Goal: Task Accomplishment & Management: Complete application form

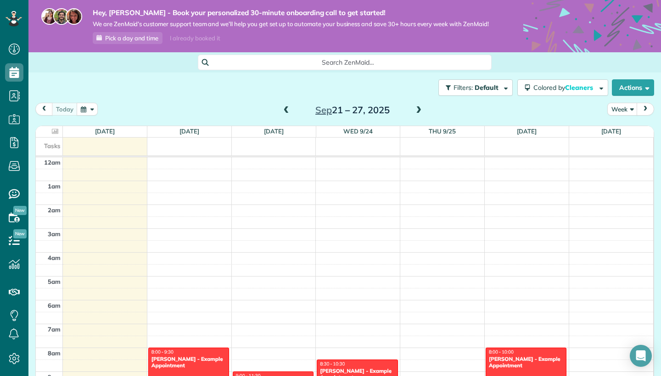
click at [138, 39] on span "Pick a day and time" at bounding box center [131, 37] width 53 height 7
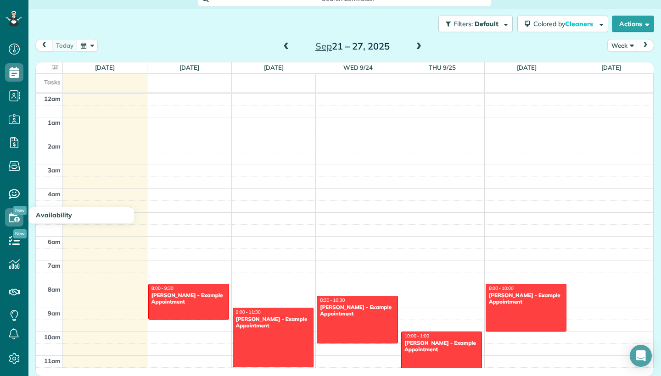
click at [15, 222] on icon at bounding box center [14, 217] width 18 height 18
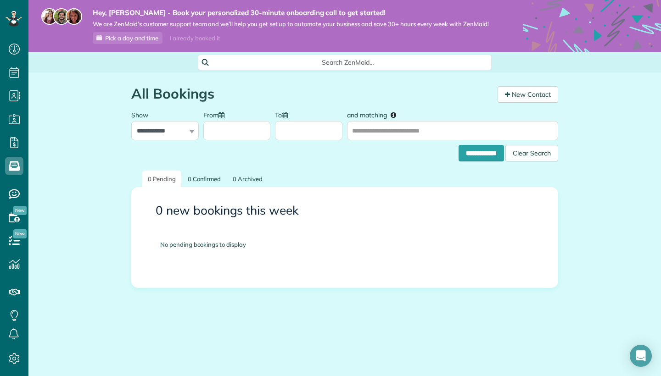
scroll to position [4, 4]
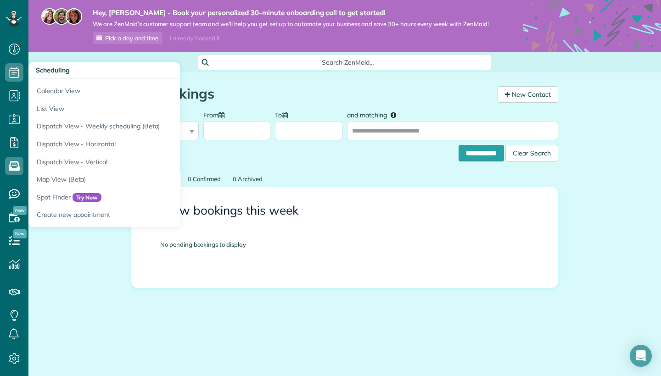
click at [20, 70] on icon at bounding box center [14, 72] width 18 height 18
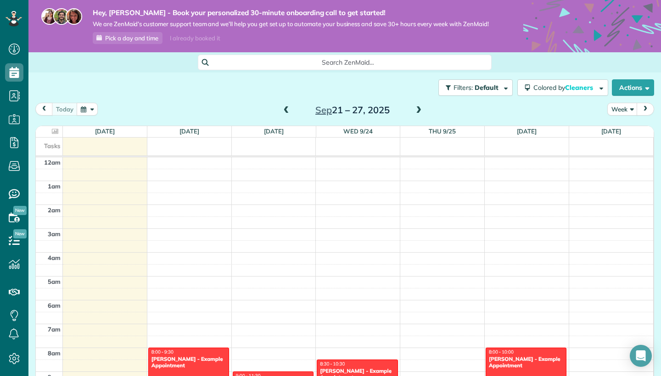
scroll to position [167, 0]
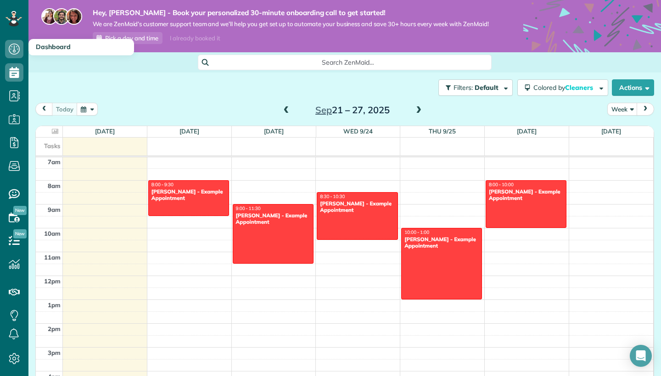
click at [18, 50] on icon at bounding box center [14, 49] width 18 height 18
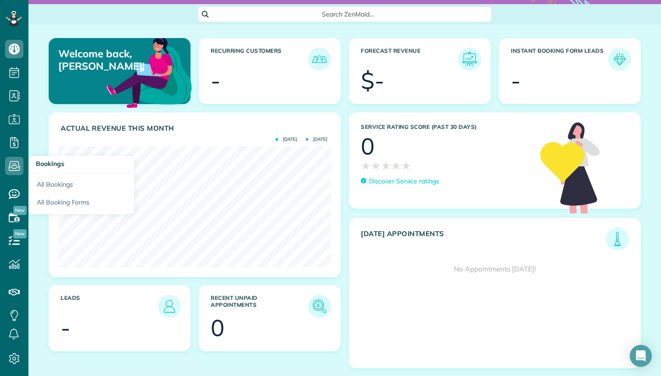
click at [13, 162] on use at bounding box center [14, 167] width 11 height 10
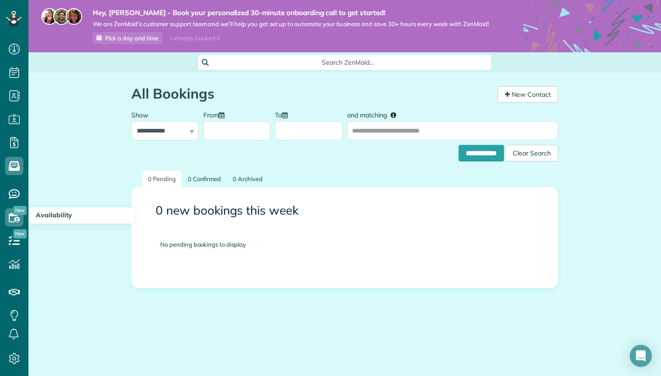
click at [14, 218] on icon at bounding box center [14, 217] width 18 height 18
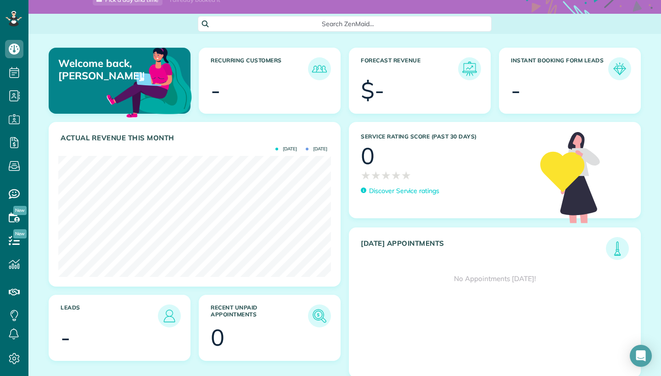
scroll to position [38, 0]
click at [619, 73] on img at bounding box center [619, 69] width 21 height 21
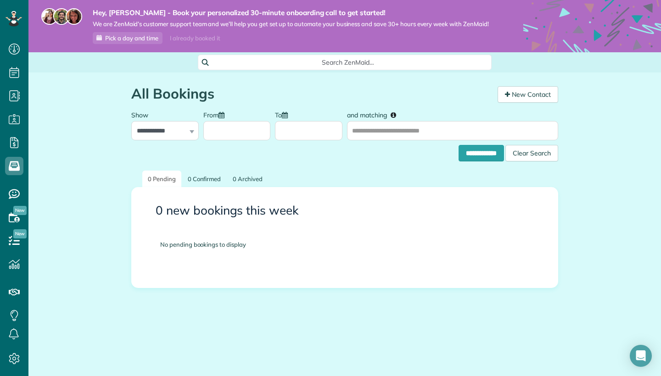
scroll to position [4, 4]
click at [218, 133] on input "From" at bounding box center [236, 130] width 67 height 19
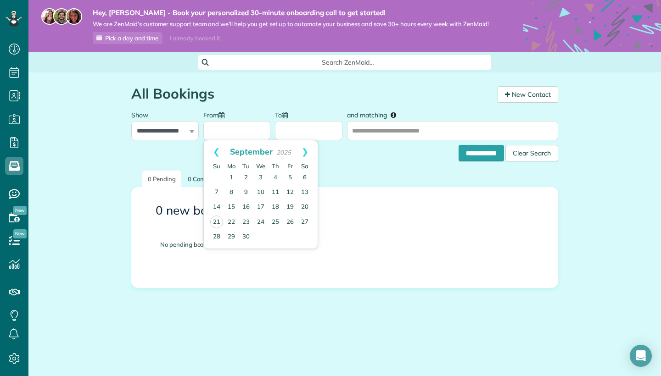
click at [218, 133] on input "From" at bounding box center [236, 130] width 67 height 19
click at [344, 158] on div "**********" at bounding box center [344, 150] width 427 height 21
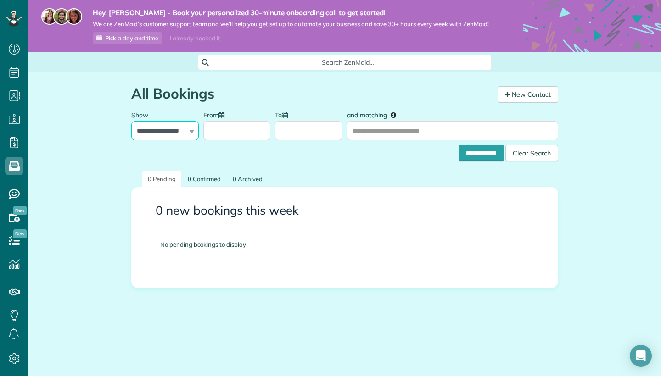
select select "***"
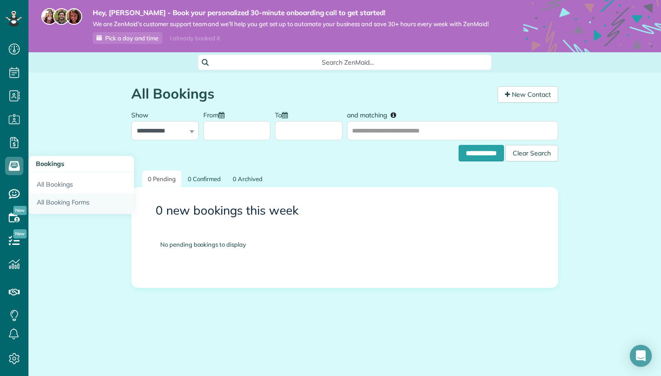
click at [91, 207] on link "All Booking Forms" at bounding box center [81, 204] width 106 height 21
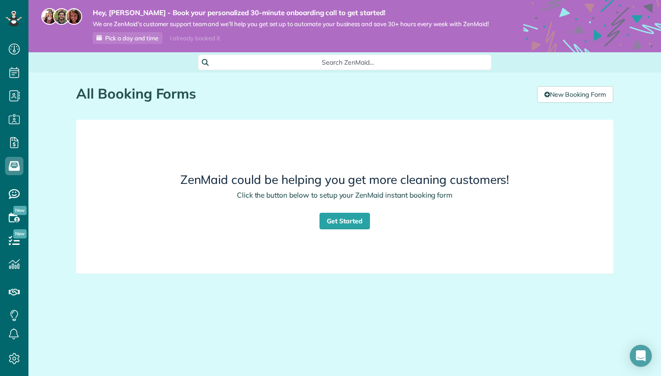
scroll to position [4, 4]
drag, startPoint x: 343, startPoint y: 208, endPoint x: 343, endPoint y: 216, distance: 7.8
click at [343, 216] on div "ZenMaid could be helping you get more cleaning customers! Click the button belo…" at bounding box center [344, 197] width 507 height 139
click at [343, 219] on link "Get Started" at bounding box center [344, 221] width 50 height 17
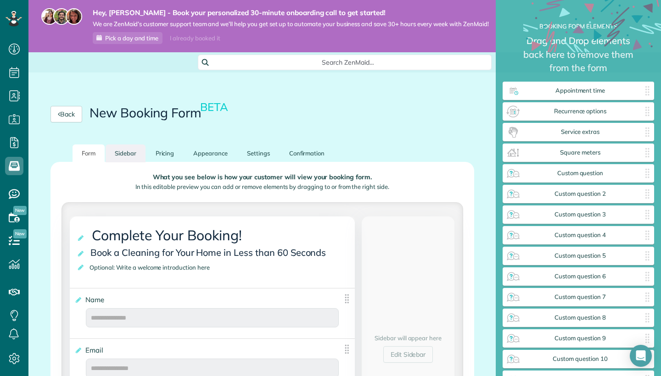
click at [125, 152] on link "Sidebar" at bounding box center [126, 154] width 40 height 18
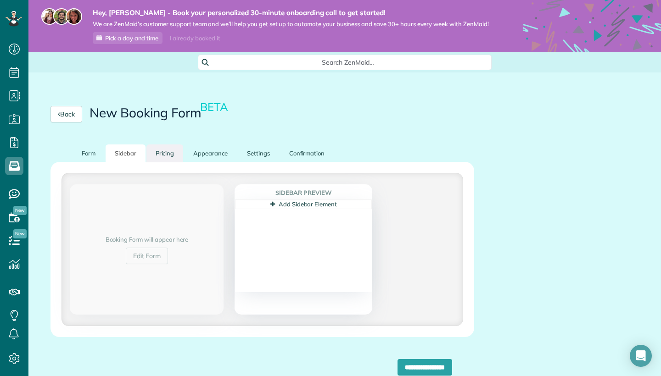
click at [169, 151] on link "Pricing" at bounding box center [164, 154] width 37 height 18
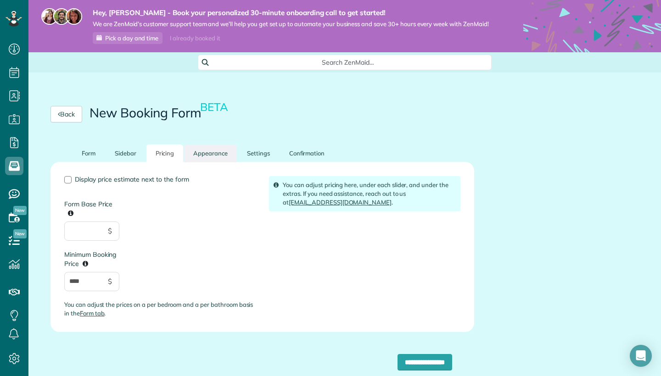
click at [211, 158] on link "Appearance" at bounding box center [210, 154] width 53 height 18
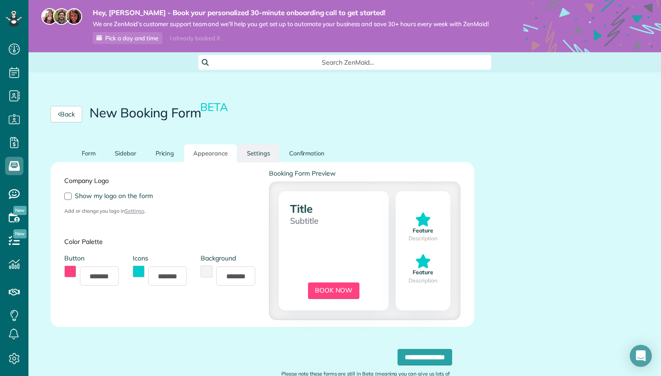
click at [248, 158] on link "Settings" at bounding box center [258, 154] width 41 height 18
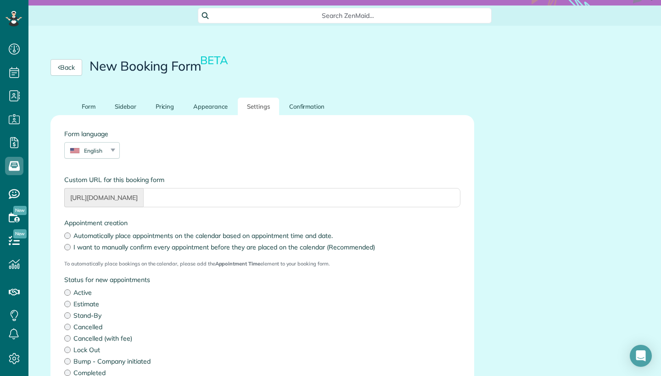
scroll to position [49, 0]
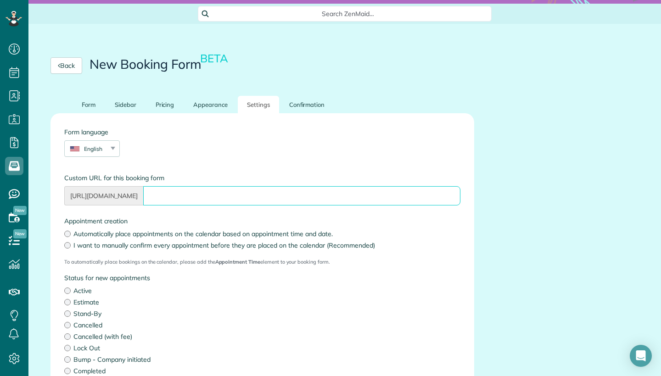
click at [239, 198] on input "Form language" at bounding box center [301, 195] width 317 height 19
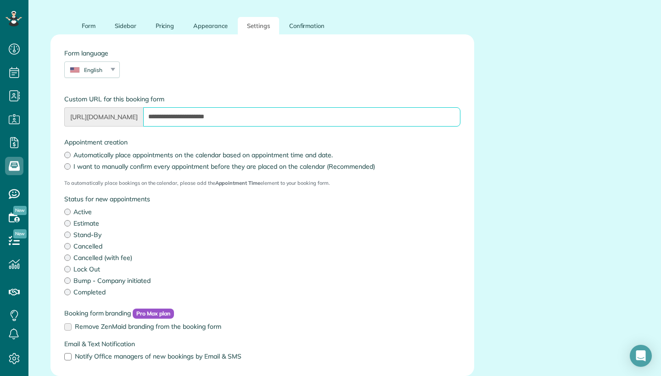
scroll to position [130, 0]
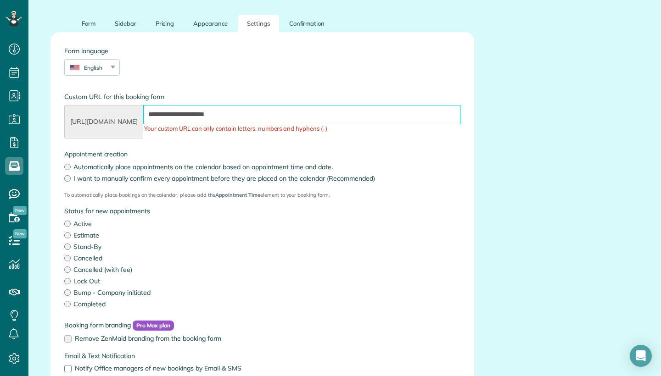
click at [188, 113] on input "**********" at bounding box center [301, 114] width 317 height 19
click at [239, 115] on input "**********" at bounding box center [301, 114] width 317 height 19
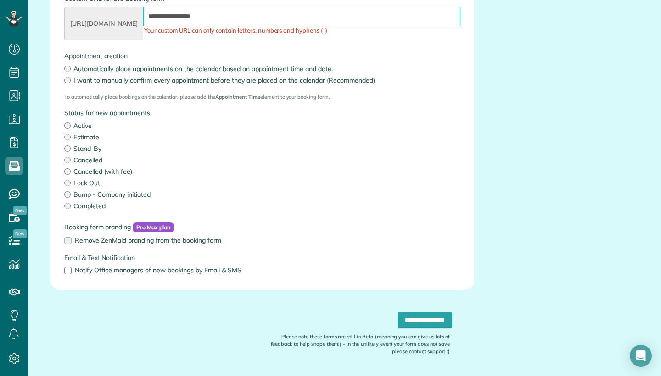
scroll to position [229, 0]
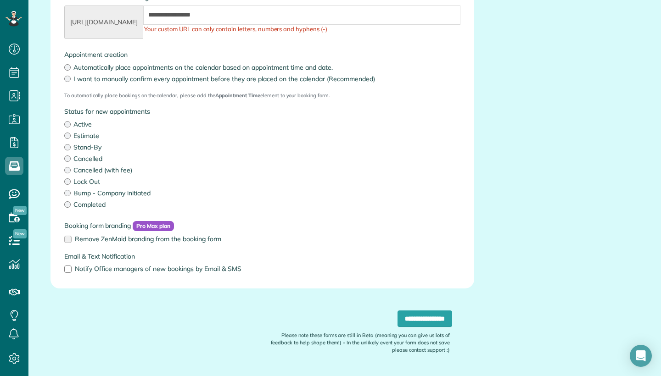
click at [69, 242] on div "Booking form branding Pro Max plan Remove ZenMaid branding from the booking form" at bounding box center [262, 232] width 410 height 23
click at [68, 242] on div "Booking form branding Pro Max plan Remove ZenMaid branding from the booking form" at bounding box center [262, 232] width 410 height 23
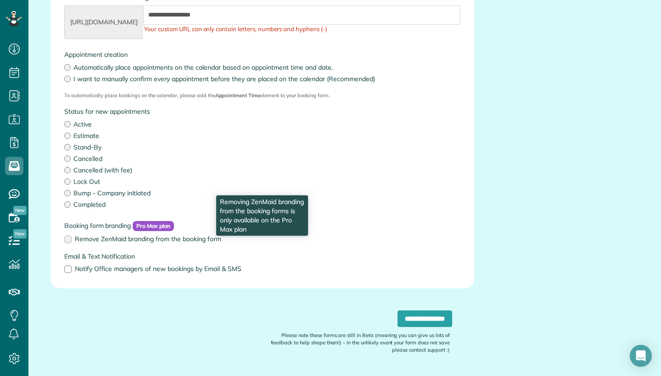
click at [68, 238] on label "Remove ZenMaid branding from the booking form" at bounding box center [262, 239] width 396 height 6
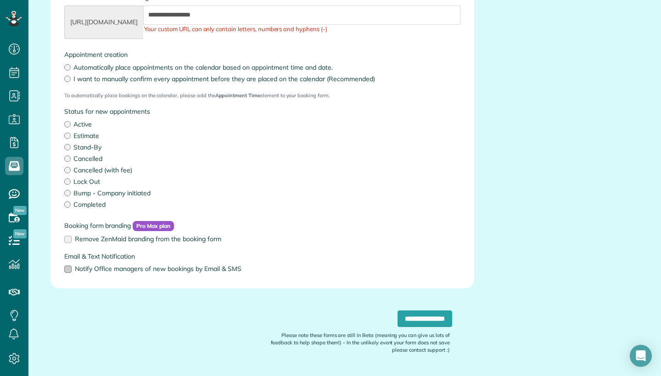
click at [69, 268] on div at bounding box center [67, 269] width 7 height 7
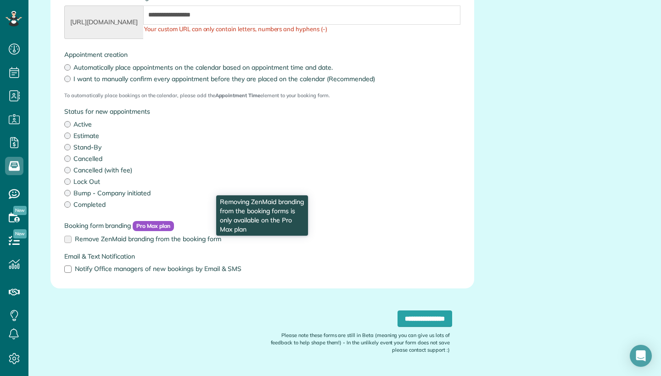
click at [65, 240] on label "Remove ZenMaid branding from the booking form" at bounding box center [262, 239] width 396 height 6
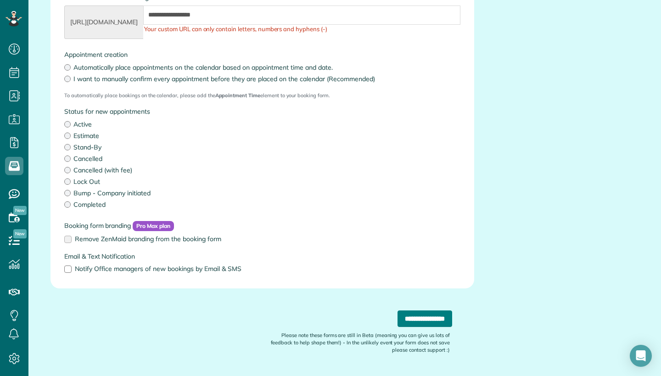
click at [397, 320] on input "**********" at bounding box center [424, 319] width 55 height 17
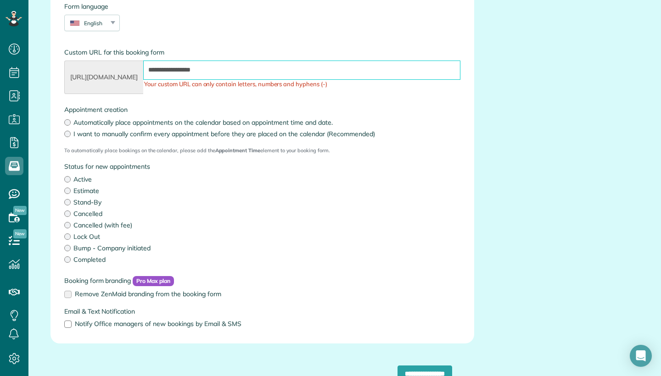
scroll to position [170, 0]
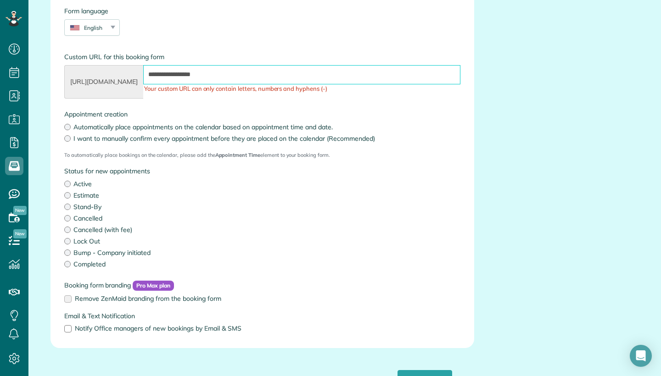
click at [202, 73] on input "**********" at bounding box center [301, 74] width 317 height 19
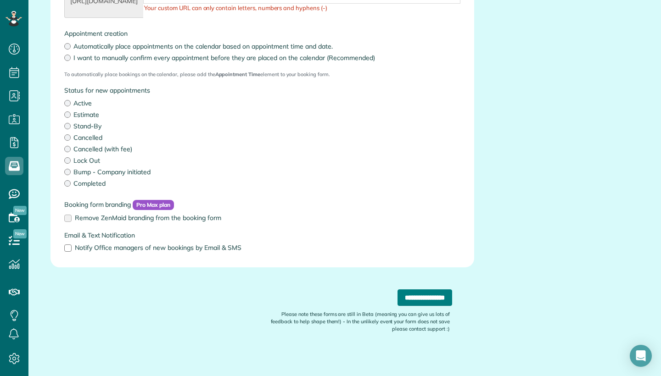
click at [406, 298] on input "**********" at bounding box center [424, 298] width 55 height 17
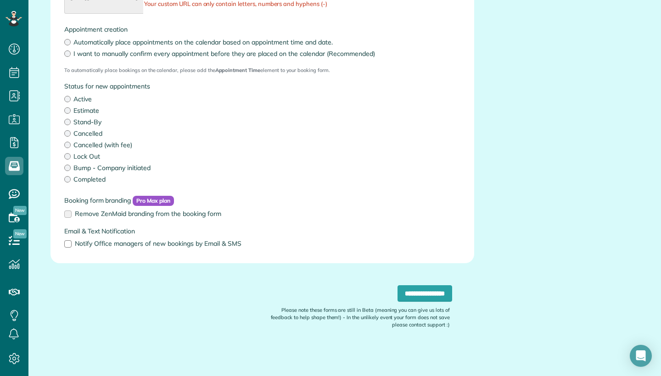
click at [420, 283] on div "**********" at bounding box center [262, 309] width 424 height 92
click at [421, 290] on input "**********" at bounding box center [424, 293] width 55 height 17
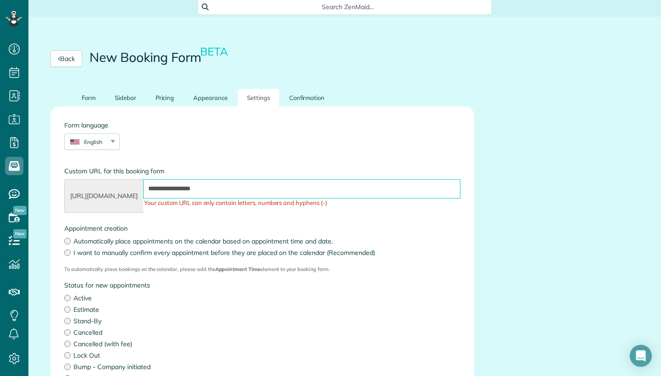
click at [414, 184] on input "**********" at bounding box center [301, 188] width 317 height 19
click at [420, 196] on input "**********" at bounding box center [301, 188] width 317 height 19
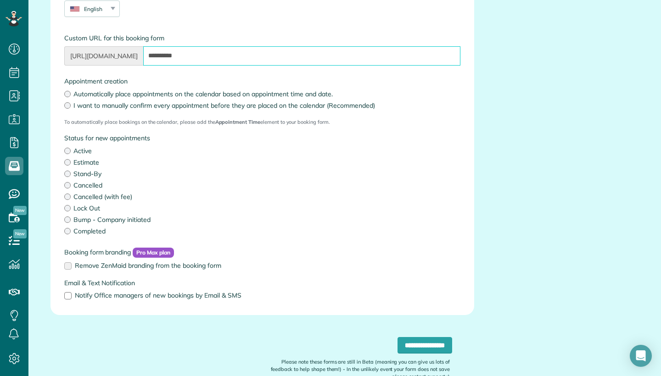
scroll to position [190, 0]
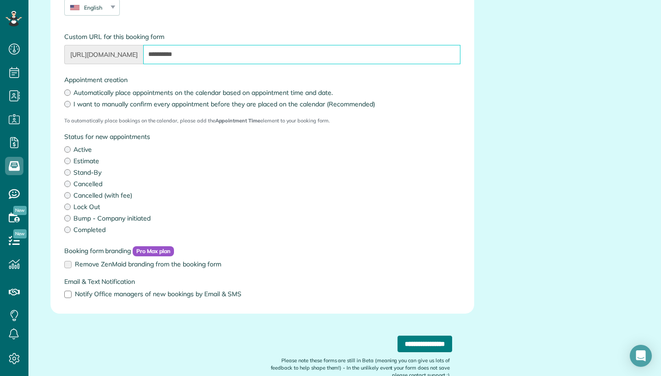
type input "**********"
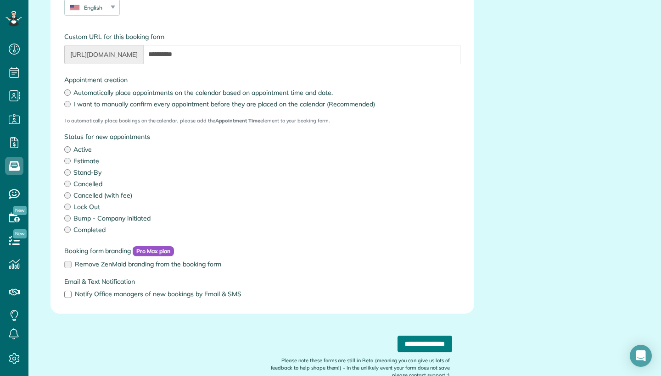
click at [439, 342] on input "**********" at bounding box center [424, 344] width 55 height 17
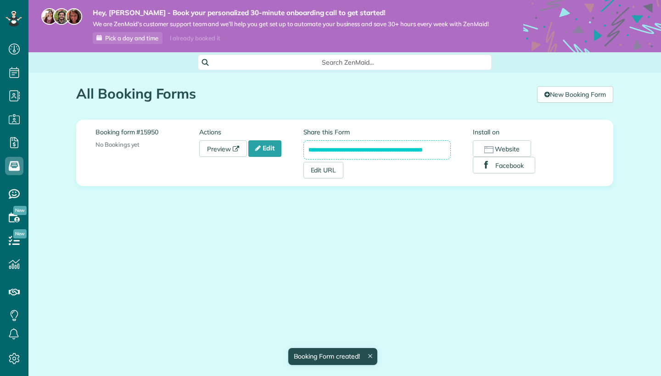
scroll to position [4, 4]
click at [335, 171] on link "Edit URL" at bounding box center [323, 170] width 40 height 17
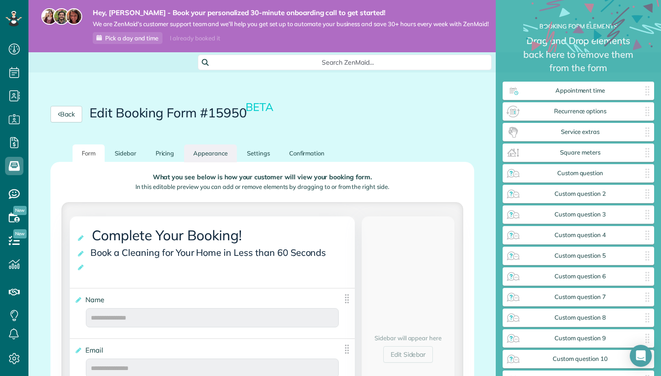
click at [212, 156] on link "Appearance" at bounding box center [210, 154] width 53 height 18
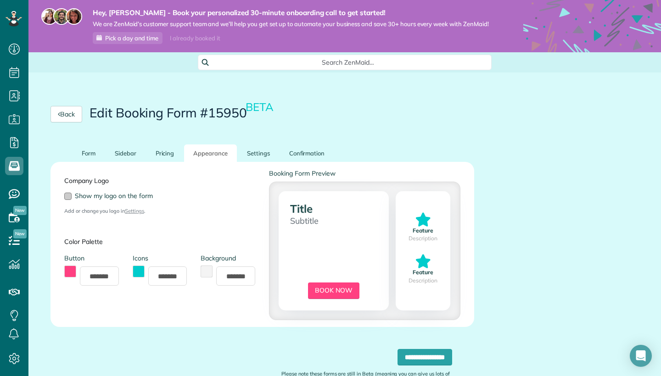
click at [64, 195] on div at bounding box center [67, 196] width 7 height 7
click at [207, 273] on button "toggle color picker dialog" at bounding box center [207, 272] width 12 height 12
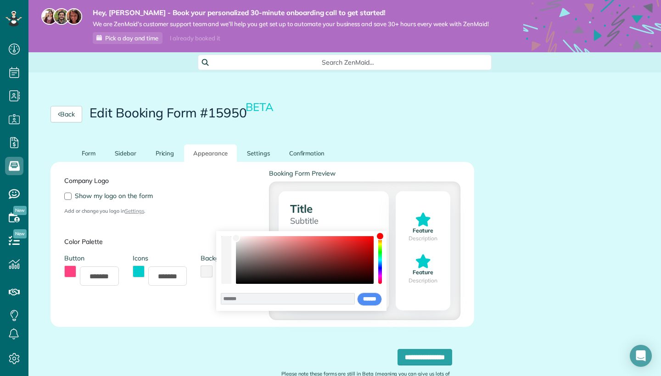
click at [137, 269] on button "toggle color picker dialog" at bounding box center [139, 272] width 12 height 12
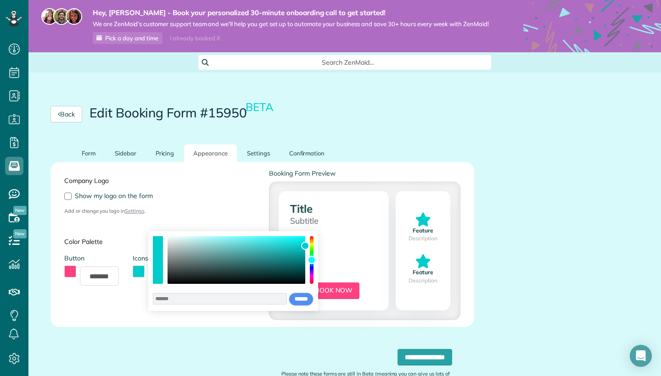
click at [156, 213] on div "Company Logo Show my logo on the form Add or change you logo in Settings ." at bounding box center [159, 192] width 205 height 46
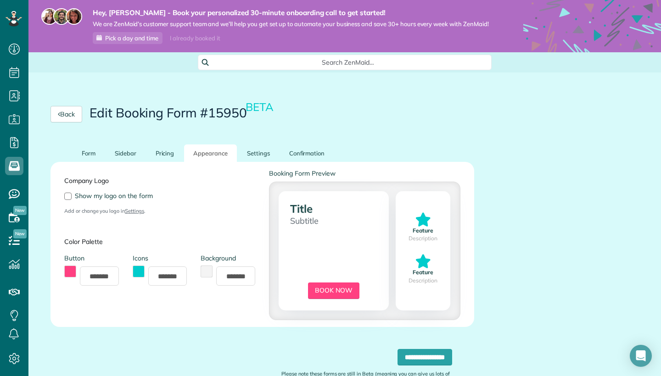
click at [138, 211] on link "Settings" at bounding box center [134, 211] width 19 height 6
click at [166, 152] on link "Pricing" at bounding box center [164, 154] width 37 height 18
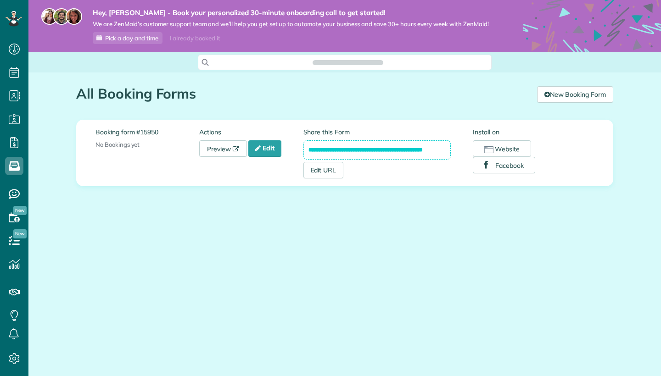
scroll to position [4, 4]
click at [333, 169] on link "Edit URL" at bounding box center [323, 170] width 40 height 17
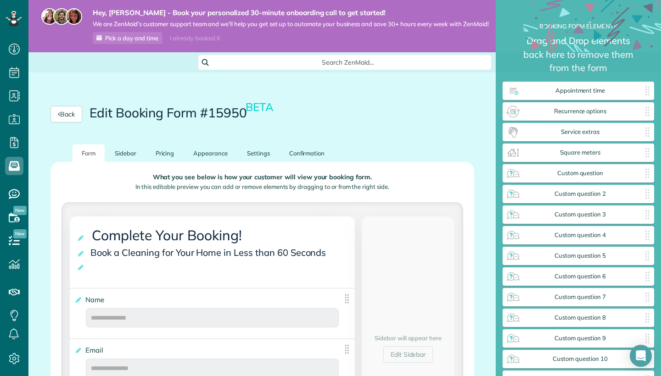
scroll to position [9, 0]
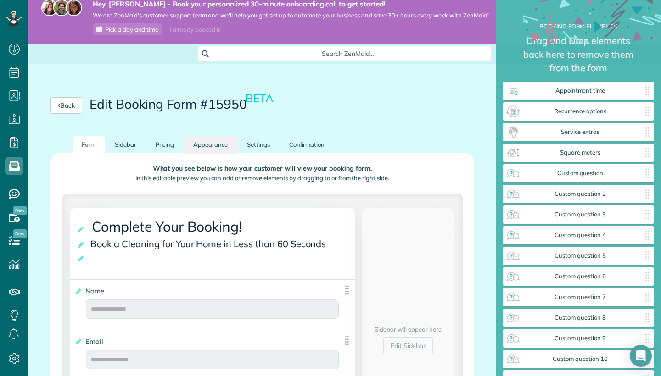
click at [207, 143] on link "Appearance" at bounding box center [210, 145] width 53 height 18
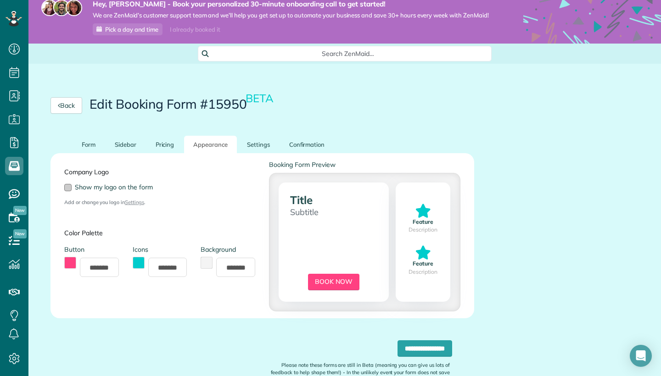
click at [69, 187] on div at bounding box center [67, 187] width 7 height 7
click at [71, 267] on button "toggle color picker dialog" at bounding box center [70, 263] width 12 height 12
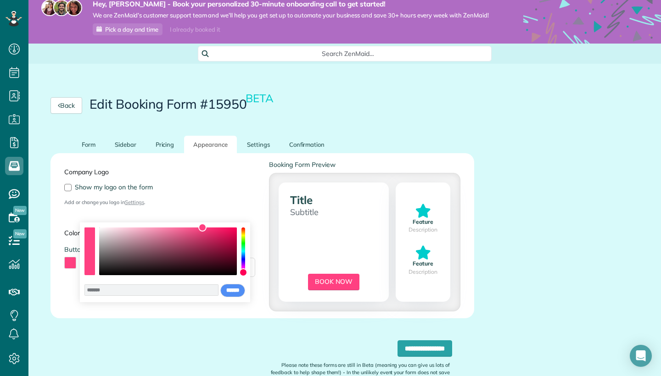
click at [64, 298] on div "Company Logo Show my logo on the form Add or change you logo in Settings . Colo…" at bounding box center [159, 235] width 205 height 151
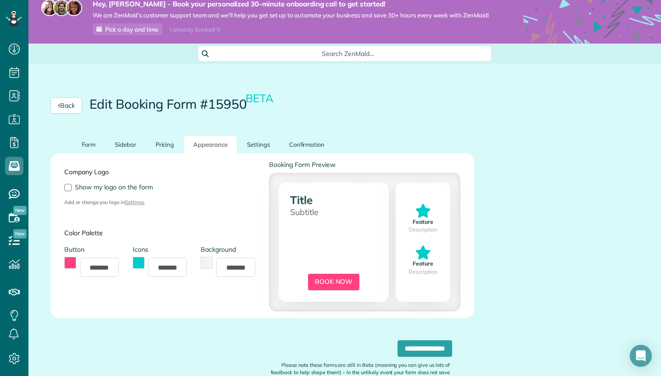
click at [139, 267] on button "toggle color picker dialog" at bounding box center [139, 263] width 12 height 12
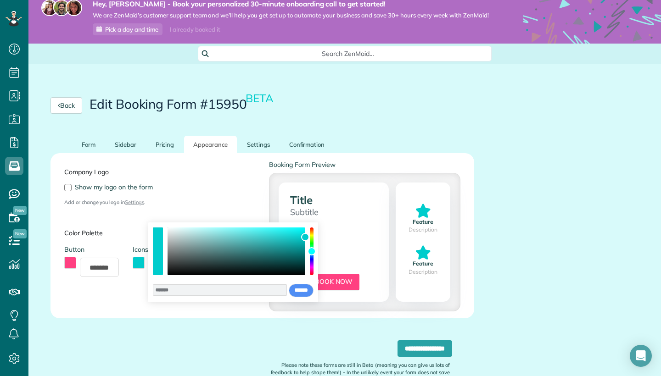
click at [312, 271] on div "color picker dialog" at bounding box center [312, 252] width 4 height 48
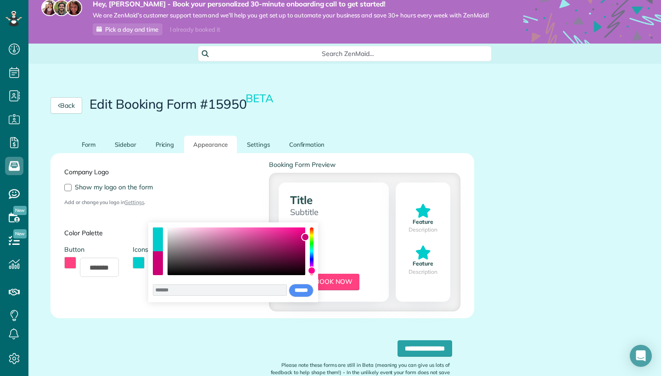
click at [291, 255] on div "color picker dialog" at bounding box center [236, 252] width 138 height 48
click at [291, 268] on div "color picker dialog" at bounding box center [236, 252] width 138 height 48
click at [311, 237] on div "color picker dialog" at bounding box center [312, 252] width 4 height 48
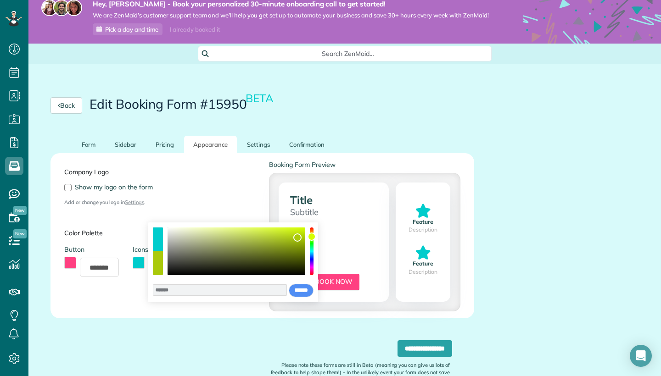
click at [297, 238] on div "color picker dialog" at bounding box center [236, 252] width 138 height 48
click at [163, 268] on div "color picker dialog" at bounding box center [158, 263] width 10 height 24
click at [161, 268] on div "color picker dialog" at bounding box center [158, 263] width 10 height 24
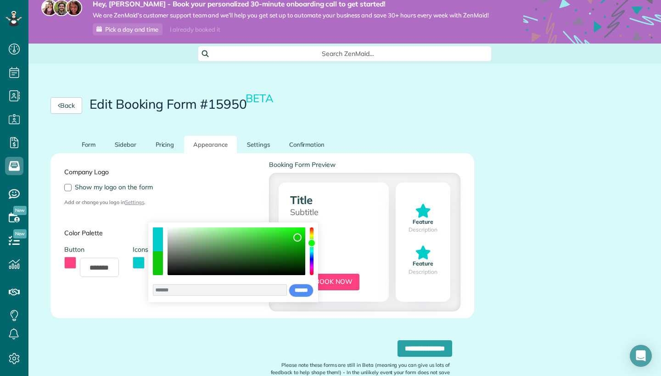
click at [312, 243] on div "color picker dialog" at bounding box center [311, 243] width 8 height 8
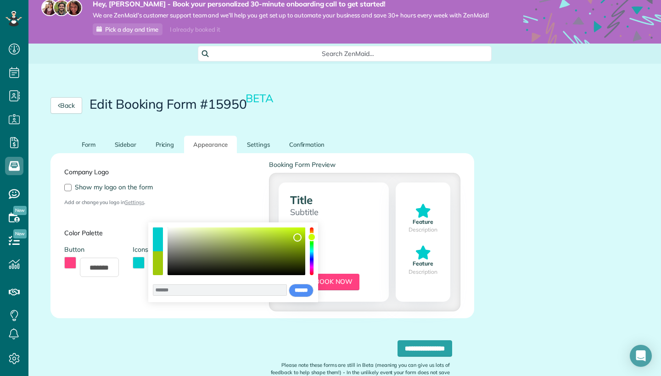
click at [312, 237] on div "color picker dialog" at bounding box center [312, 252] width 4 height 48
click at [312, 234] on div "color picker dialog" at bounding box center [311, 237] width 8 height 8
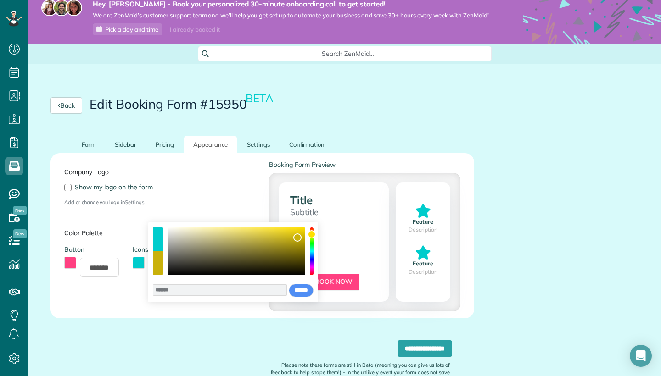
type input "*******"
click at [301, 235] on div "color picker dialog" at bounding box center [236, 252] width 138 height 48
click at [302, 289] on input "******" at bounding box center [301, 291] width 25 height 14
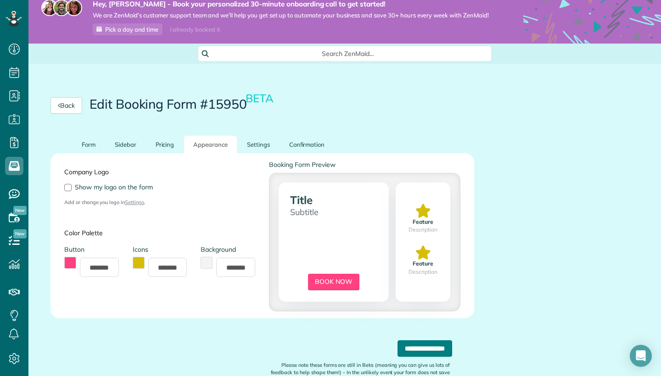
click at [409, 351] on input "**********" at bounding box center [424, 348] width 55 height 17
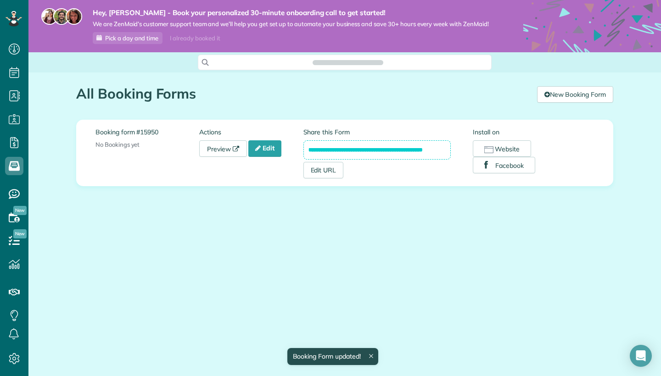
scroll to position [4, 4]
click at [406, 151] on input "**********" at bounding box center [377, 149] width 148 height 19
click at [328, 170] on link "Edit URL" at bounding box center [323, 170] width 40 height 17
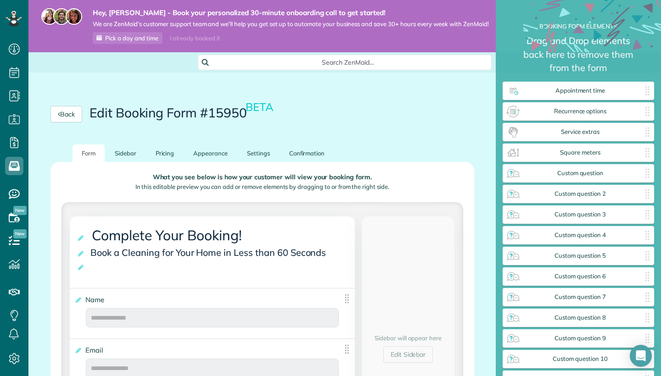
scroll to position [4, 0]
click at [266, 153] on link "Settings" at bounding box center [258, 154] width 41 height 18
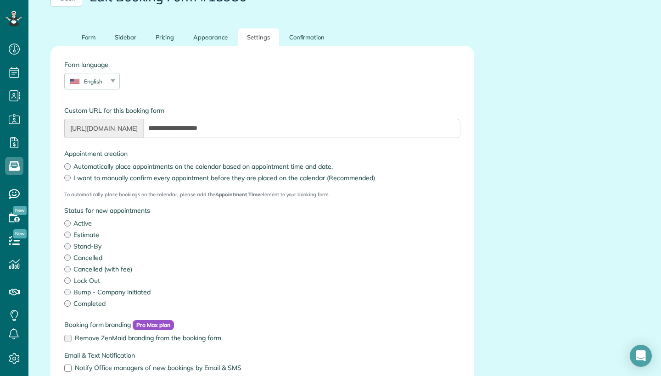
scroll to position [117, 0]
click at [143, 128] on span "[URL][DOMAIN_NAME]" at bounding box center [103, 127] width 79 height 19
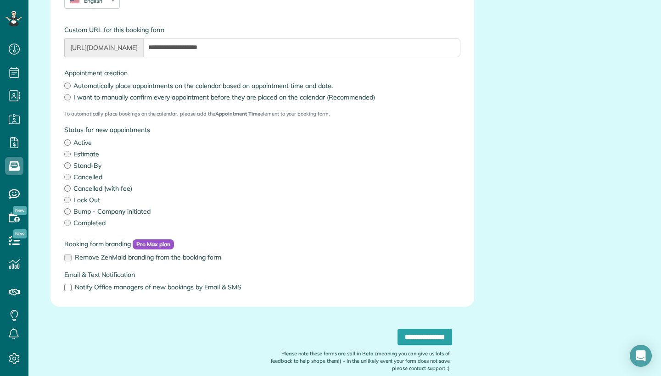
scroll to position [199, 0]
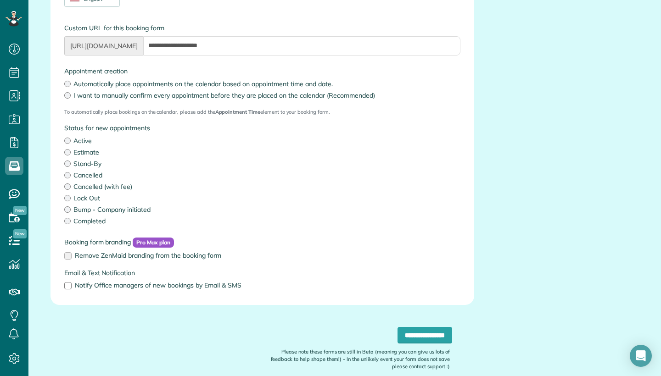
click at [156, 240] on span "Pro Max plan" at bounding box center [153, 243] width 41 height 10
click at [431, 336] on input "**********" at bounding box center [424, 335] width 55 height 17
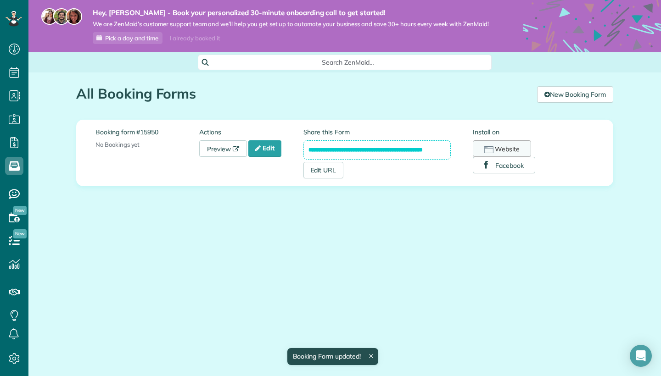
click at [489, 149] on icon "button" at bounding box center [488, 149] width 9 height 7
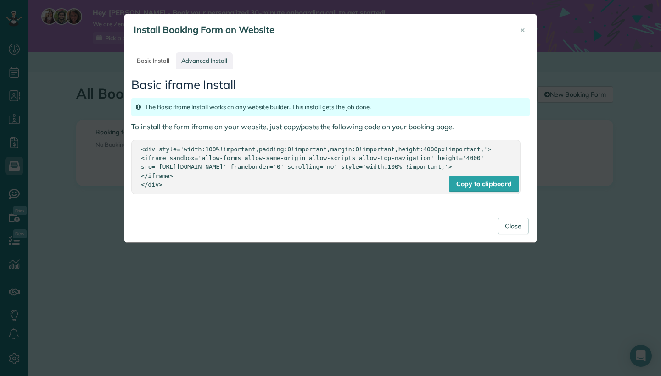
click at [197, 65] on link "Advanced Install" at bounding box center [204, 60] width 57 height 17
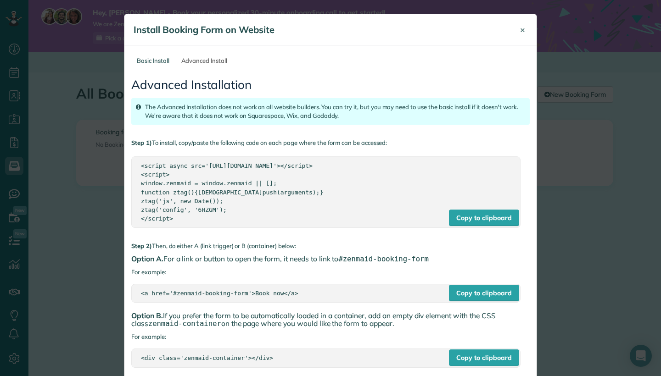
click at [522, 30] on span "×" at bounding box center [522, 29] width 5 height 11
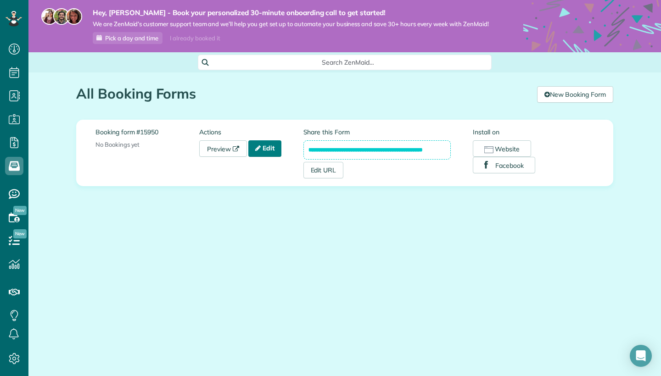
click at [273, 148] on link "Edit" at bounding box center [264, 148] width 33 height 17
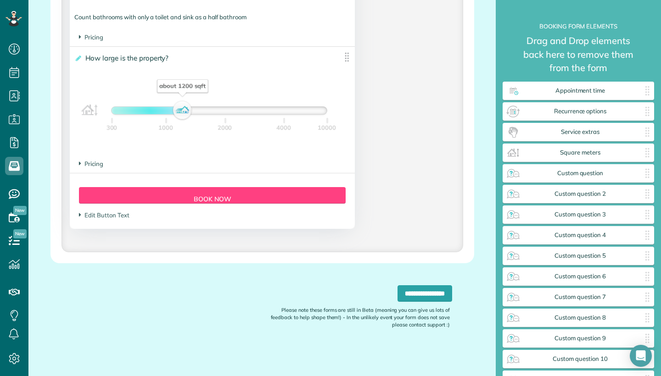
scroll to position [883, 0]
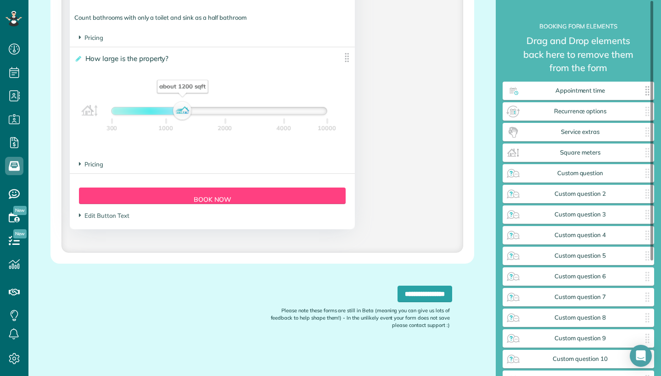
click at [592, 93] on span "Appointment time" at bounding box center [579, 90] width 119 height 7
click at [650, 93] on div at bounding box center [651, 131] width 3 height 260
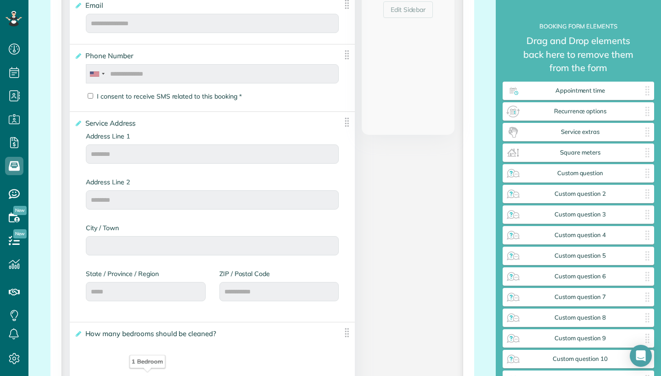
scroll to position [351, 0]
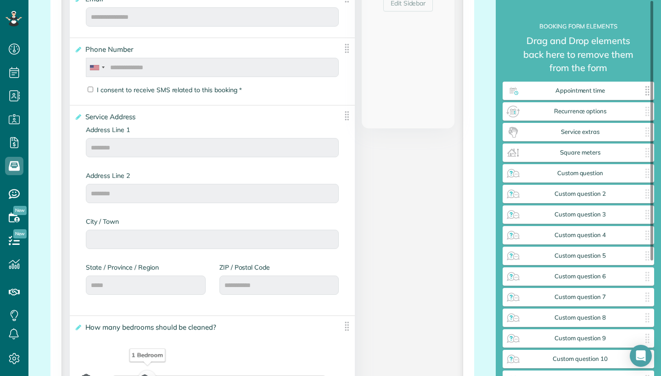
click at [555, 93] on span "Appointment time" at bounding box center [579, 90] width 119 height 7
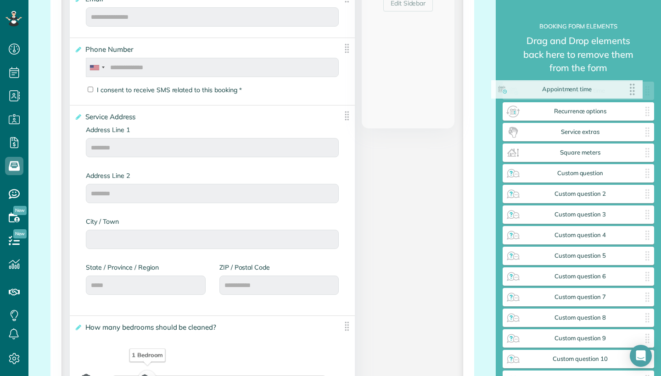
drag, startPoint x: 646, startPoint y: 89, endPoint x: 634, endPoint y: 88, distance: 12.4
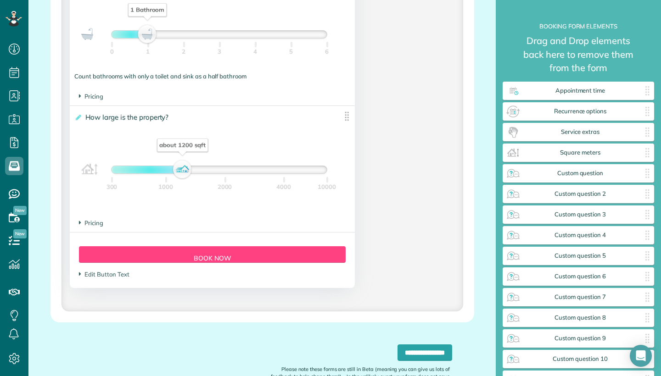
scroll to position [833, 0]
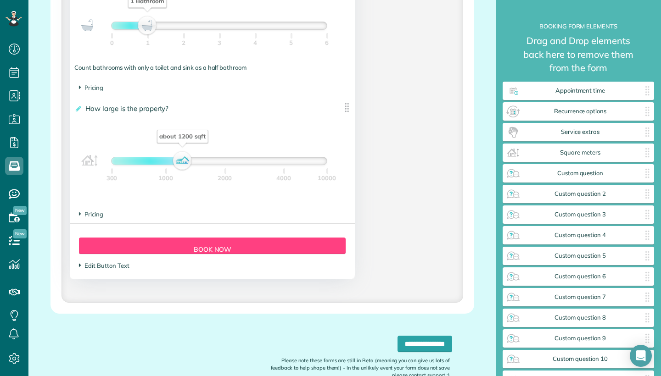
click at [101, 264] on span "Edit Button Text" at bounding box center [104, 265] width 50 height 7
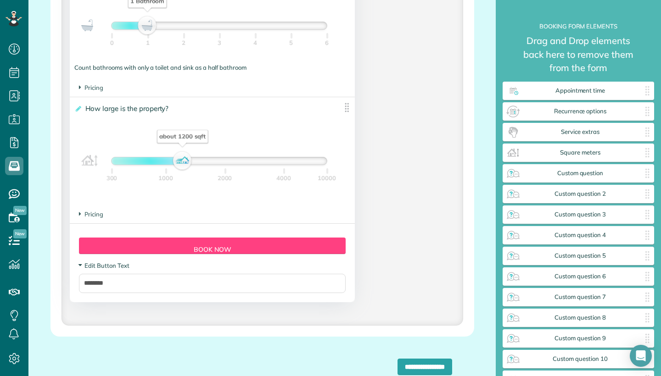
click at [101, 265] on span "Edit Button Text" at bounding box center [104, 265] width 50 height 7
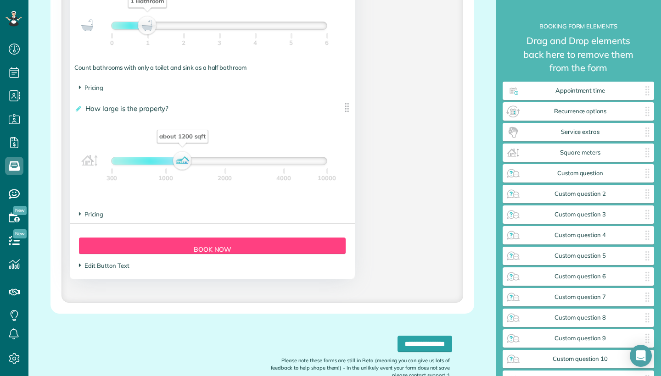
click at [101, 265] on span "Edit Button Text" at bounding box center [104, 265] width 50 height 7
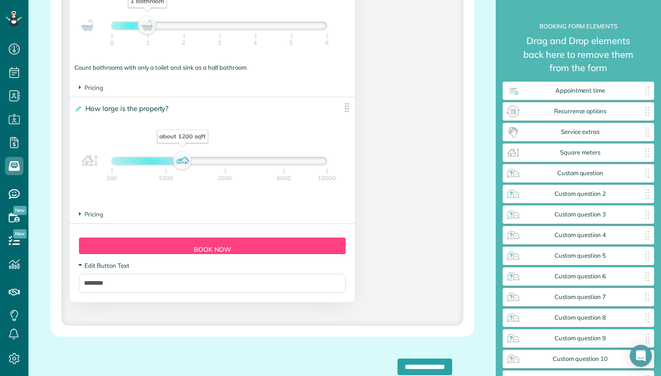
click at [101, 265] on span "Edit Button Text" at bounding box center [104, 265] width 50 height 7
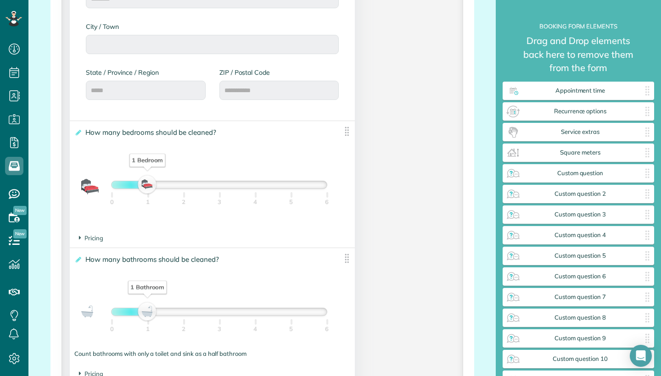
scroll to position [543, 0]
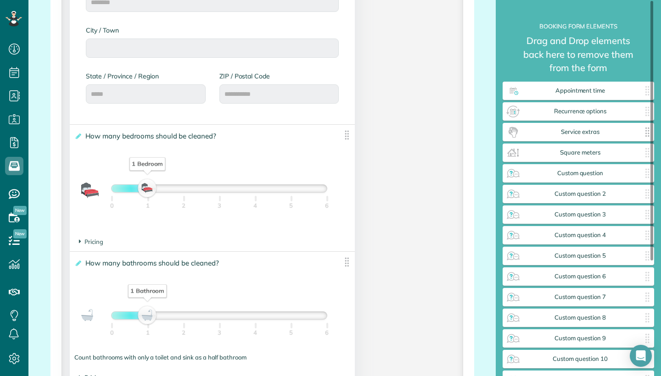
click at [562, 135] on span "Service extras" at bounding box center [579, 131] width 119 height 7
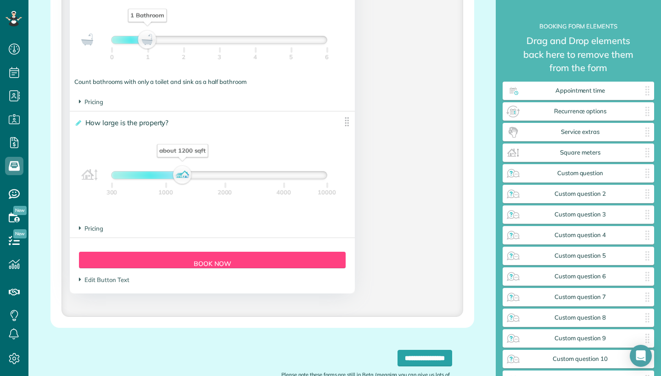
scroll to position [815, 0]
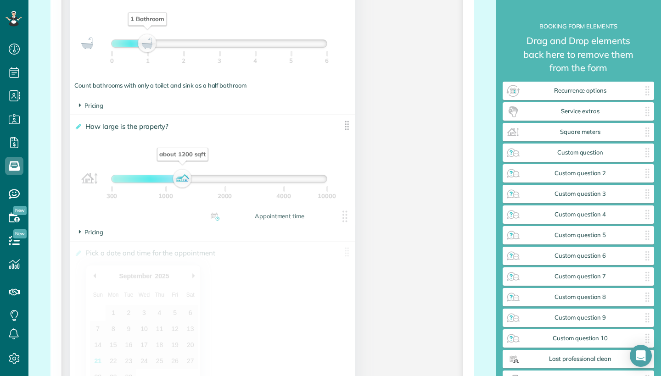
drag, startPoint x: 572, startPoint y: 96, endPoint x: 273, endPoint y: 222, distance: 324.5
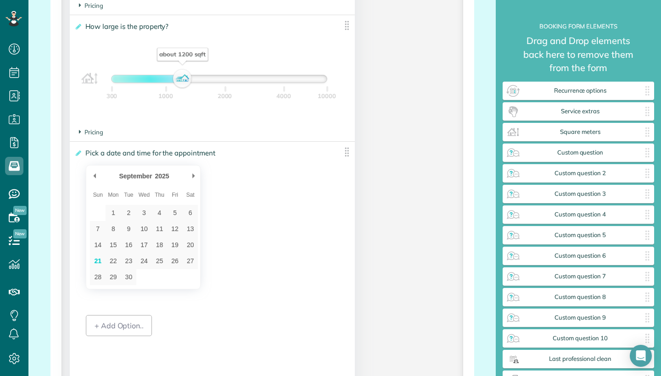
scroll to position [924, 0]
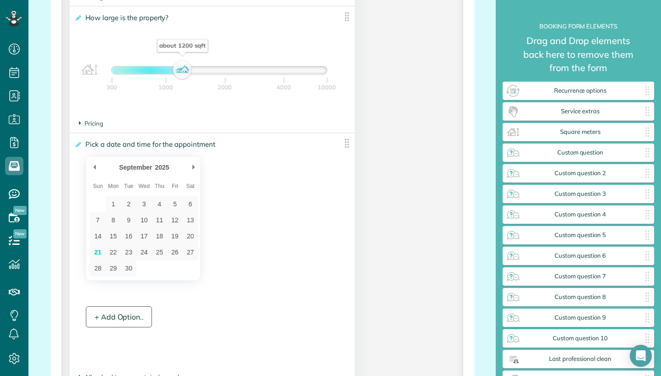
click at [124, 314] on div "+ Add Option.." at bounding box center [119, 317] width 66 height 21
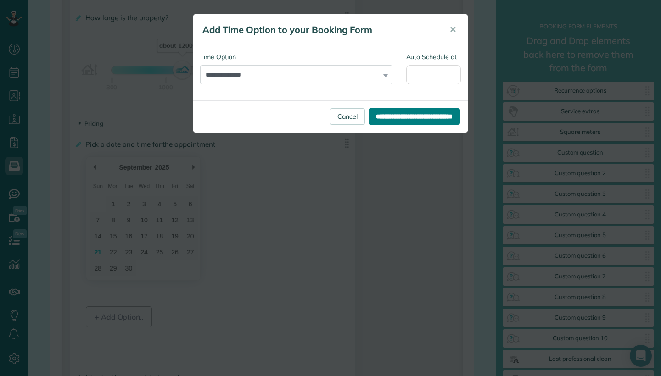
click at [424, 116] on input "**********" at bounding box center [413, 116] width 91 height 17
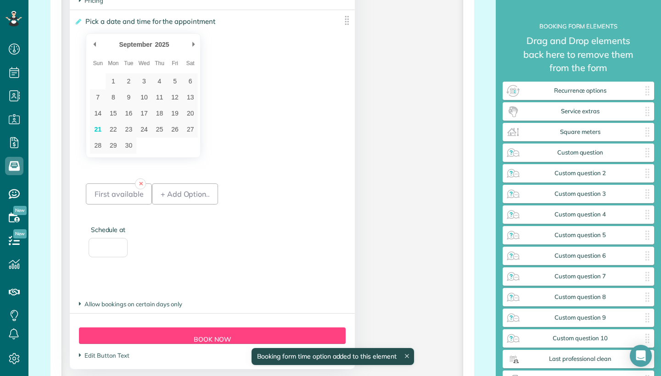
scroll to position [1065, 0]
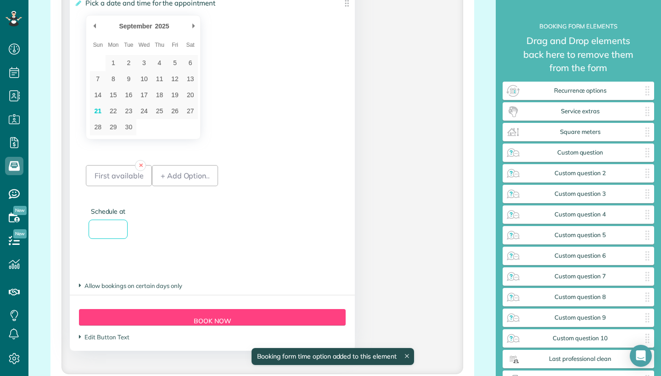
click at [112, 232] on input "Schedule at" at bounding box center [108, 229] width 39 height 19
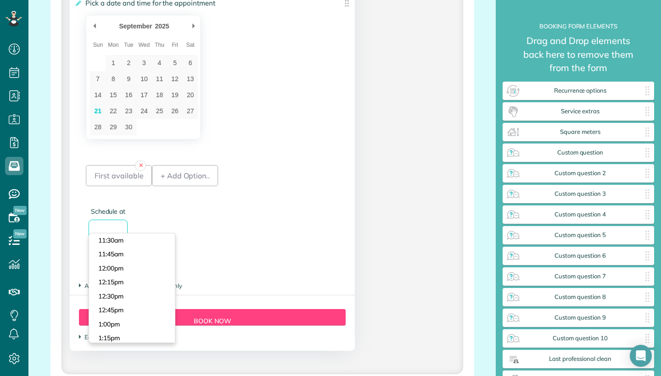
scroll to position [701, 0]
click at [194, 230] on div "+ Add Option.." at bounding box center [185, 211] width 66 height 120
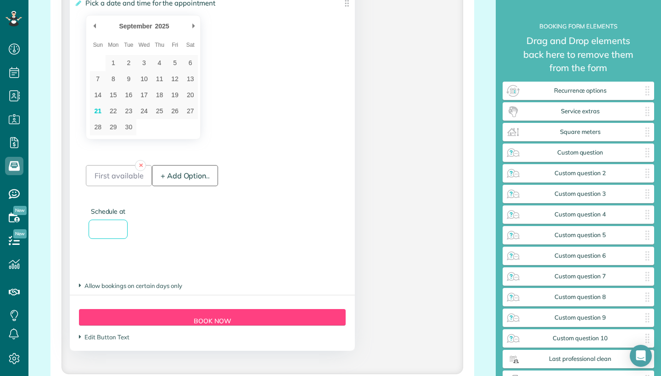
click at [186, 172] on div "+ Add Option.." at bounding box center [185, 175] width 66 height 21
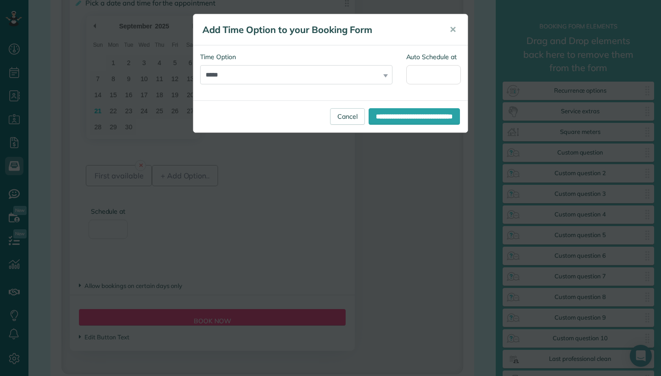
click at [271, 176] on div "**********" at bounding box center [330, 188] width 661 height 376
click at [400, 110] on input "**********" at bounding box center [413, 116] width 91 height 17
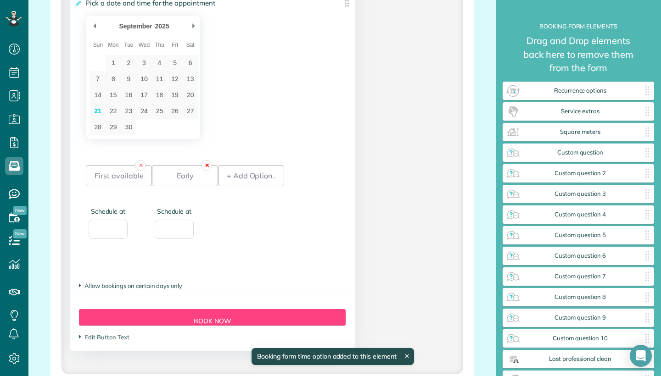
click at [206, 165] on link "✕" at bounding box center [206, 165] width 11 height 11
click at [205, 180] on div "+ Add Option.." at bounding box center [185, 175] width 66 height 21
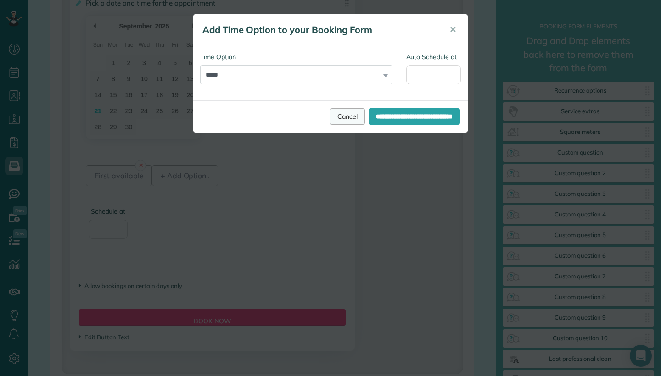
click at [330, 112] on link "Cancel" at bounding box center [347, 116] width 35 height 17
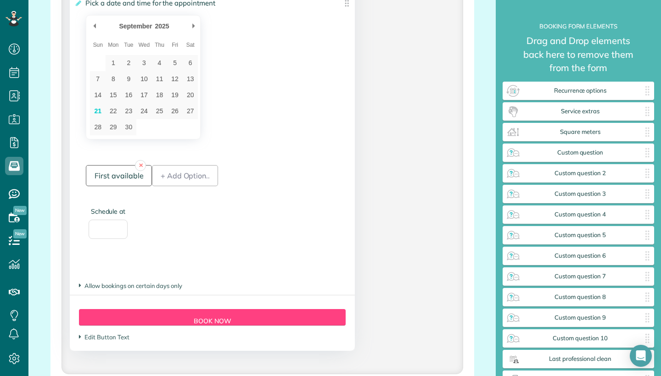
click at [127, 182] on div "First available" at bounding box center [119, 175] width 66 height 21
click at [134, 182] on div "First available" at bounding box center [119, 175] width 66 height 21
click at [139, 166] on link "✕" at bounding box center [140, 165] width 11 height 11
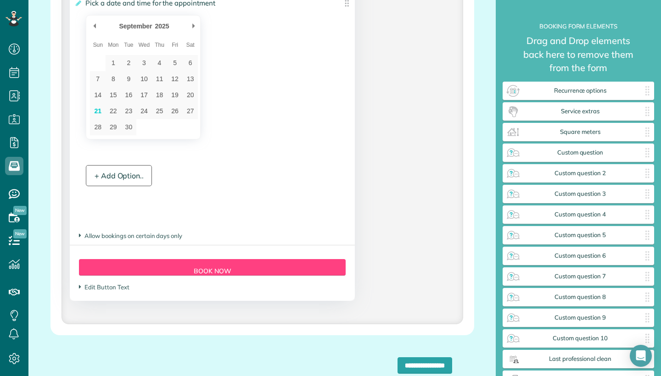
click at [142, 173] on div "+ Add Option.." at bounding box center [119, 175] width 66 height 21
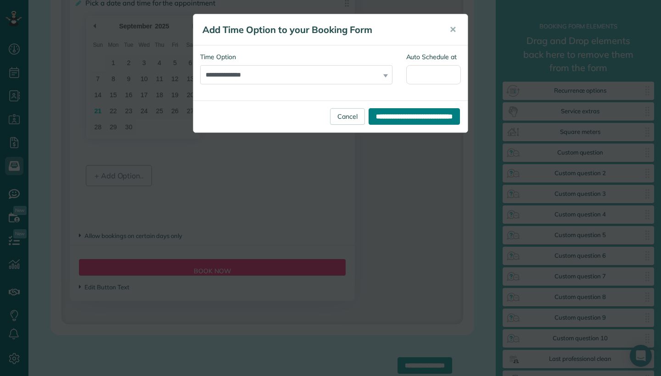
click at [389, 117] on input "**********" at bounding box center [413, 116] width 91 height 17
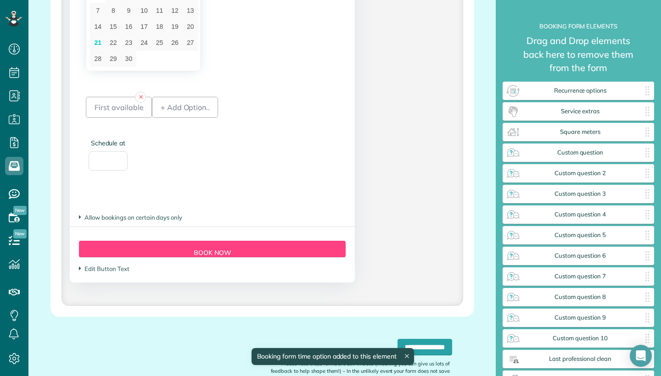
scroll to position [1145, 0]
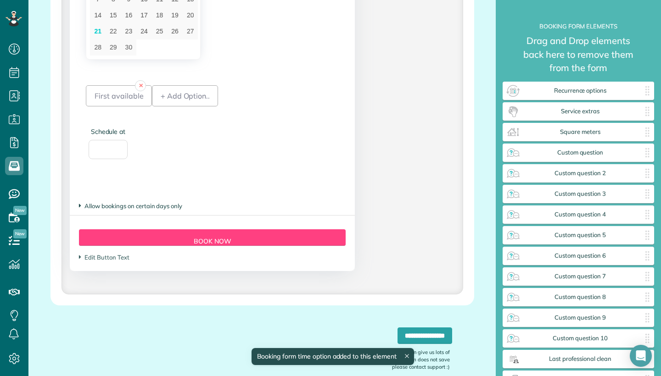
click at [162, 204] on span "Allow bookings on certain days only" at bounding box center [130, 205] width 103 height 7
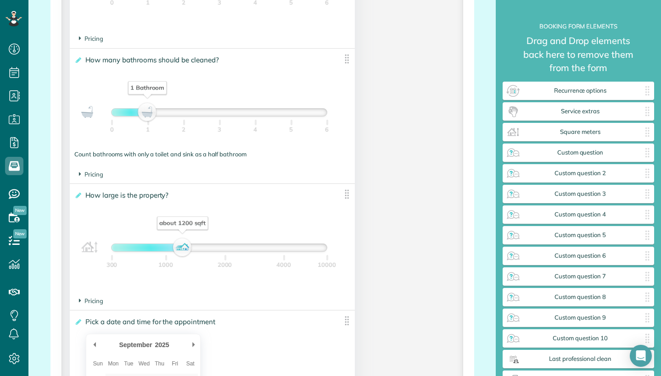
scroll to position [747, 0]
click at [556, 120] on div "Service extras ✕" at bounding box center [577, 111] width 151 height 18
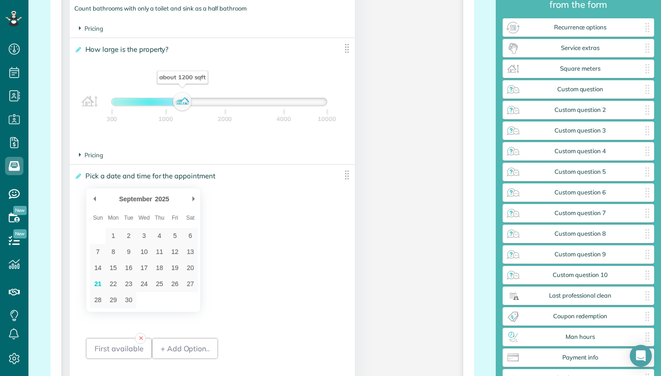
scroll to position [893, 0]
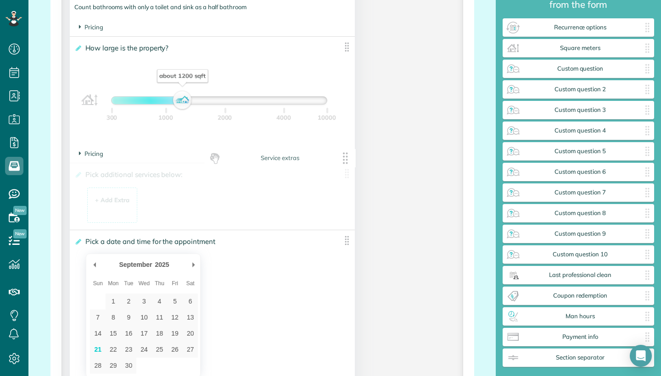
drag, startPoint x: 594, startPoint y: 50, endPoint x: 295, endPoint y: 160, distance: 318.1
click at [112, 208] on div "+ Add Extra $ 34 . 99" at bounding box center [112, 206] width 40 height 25
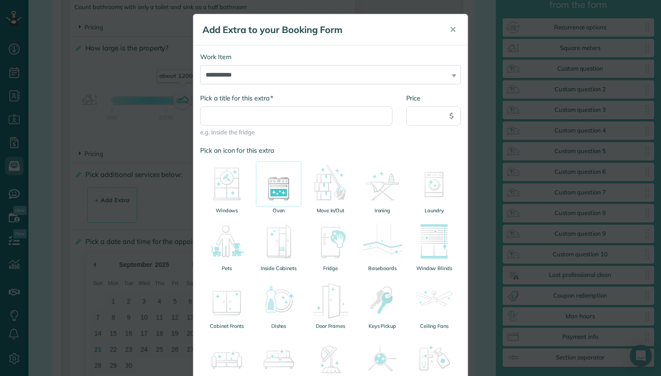
click at [275, 200] on img at bounding box center [279, 184] width 46 height 46
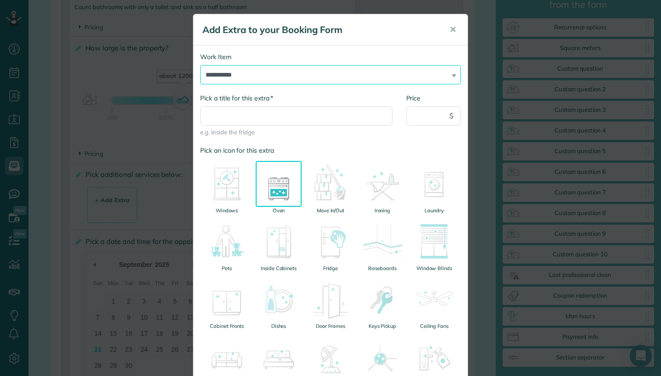
select select "******"
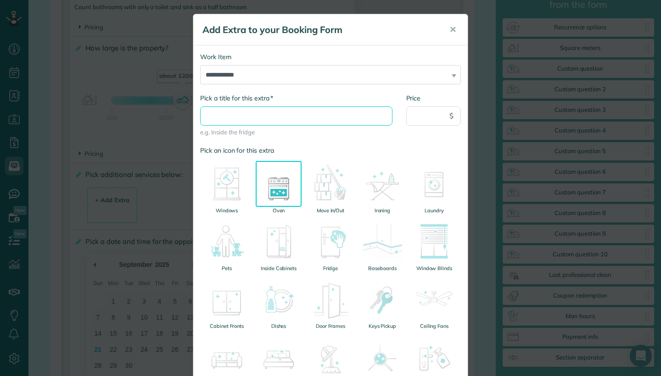
click at [268, 113] on input "* Pick a title for this extra" at bounding box center [296, 115] width 192 height 19
type input "****"
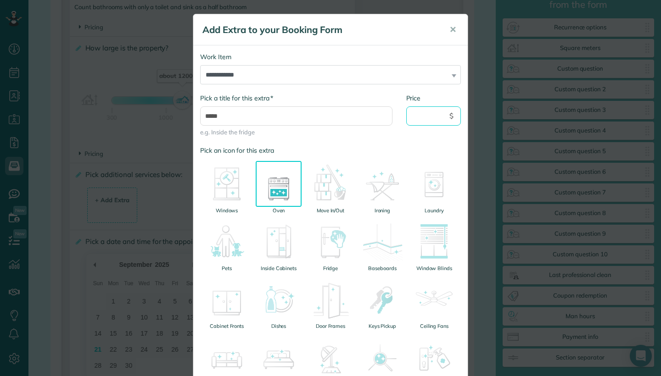
click at [420, 119] on input "Price" at bounding box center [433, 115] width 55 height 19
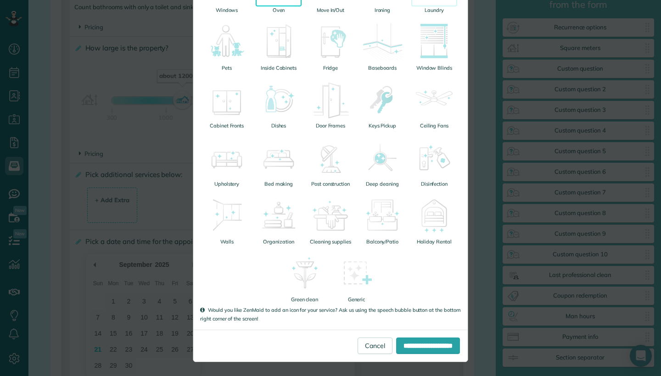
scroll to position [200, 0]
type input "**"
click at [430, 345] on input "**********" at bounding box center [428, 346] width 64 height 17
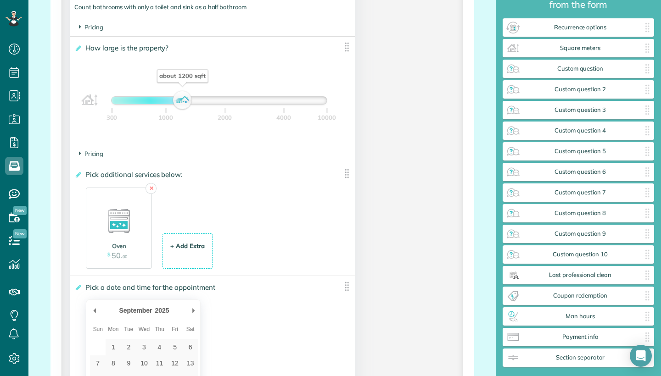
click at [185, 244] on div "+ Add Extra" at bounding box center [187, 246] width 34 height 9
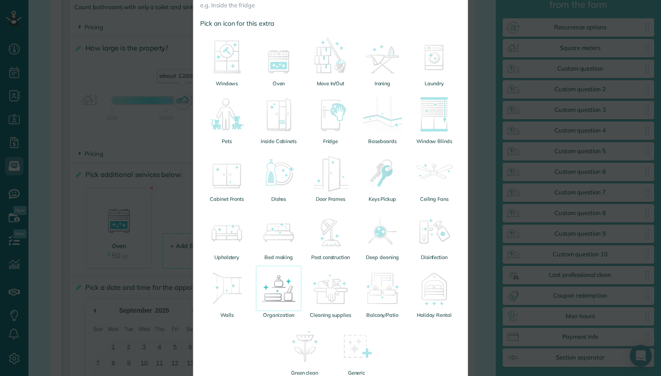
scroll to position [128, 0]
click at [279, 247] on img at bounding box center [279, 230] width 46 height 46
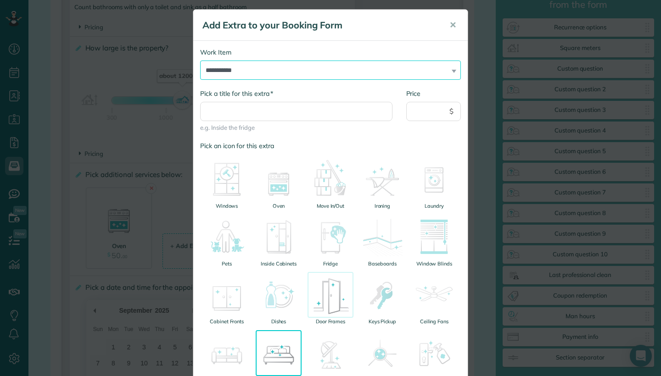
scroll to position [4, 0]
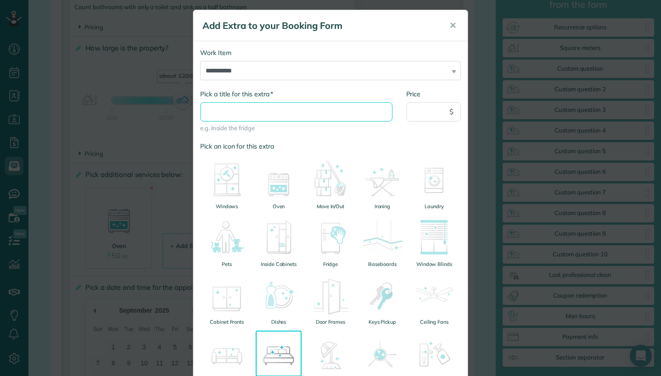
click at [290, 117] on input "* Pick a title for this extra" at bounding box center [296, 111] width 192 height 19
type input "**********"
click at [425, 109] on input "Price" at bounding box center [433, 111] width 55 height 19
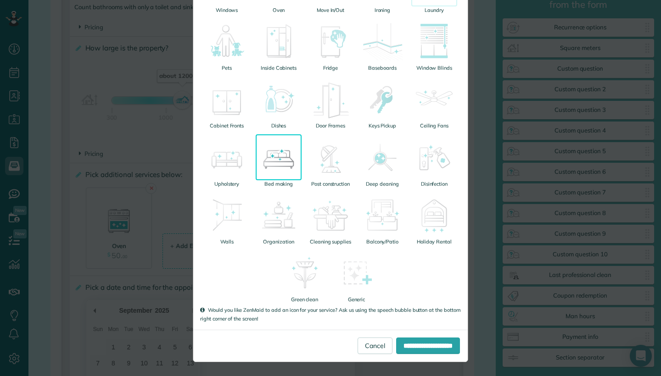
scroll to position [200, 0]
type input "****"
click at [407, 342] on input "**********" at bounding box center [428, 346] width 64 height 17
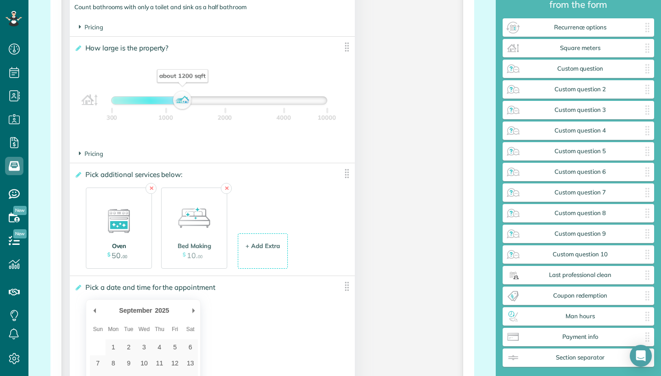
click at [108, 228] on img at bounding box center [119, 216] width 46 height 46
click at [255, 257] on div "+ Add Extra $ 34 . 99" at bounding box center [263, 252] width 40 height 25
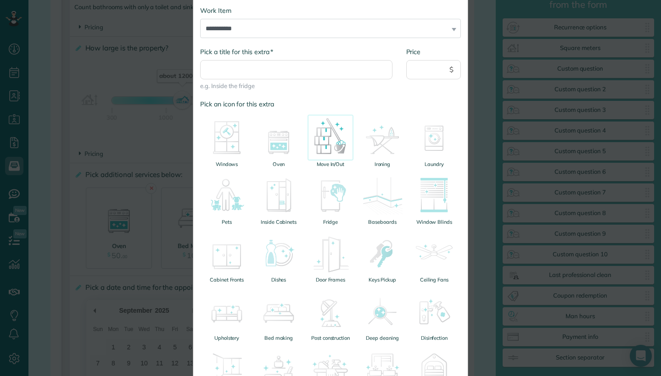
scroll to position [47, 0]
click at [282, 199] on img at bounding box center [279, 195] width 46 height 46
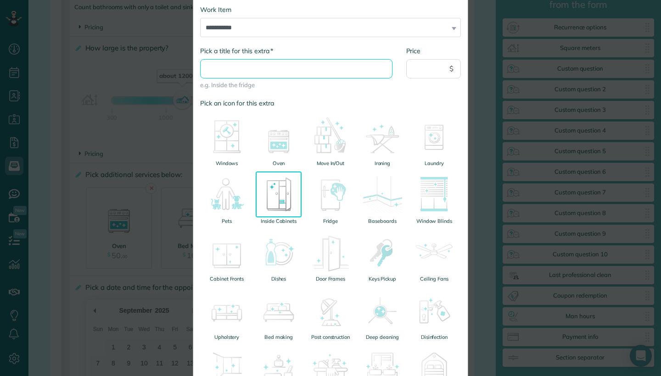
click at [327, 64] on input "* Pick a title for this extra" at bounding box center [296, 68] width 192 height 19
type input "*"
type input "**********"
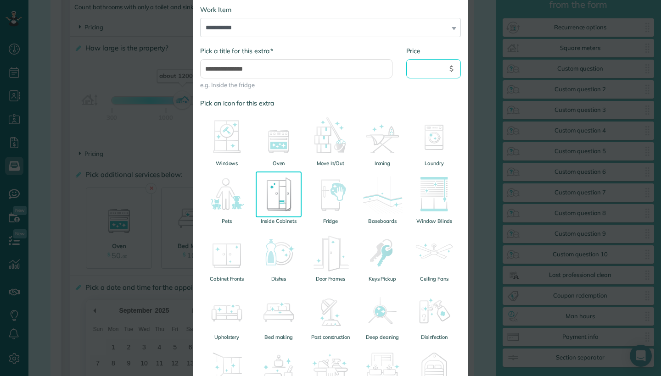
click at [433, 63] on input "Price" at bounding box center [433, 68] width 55 height 19
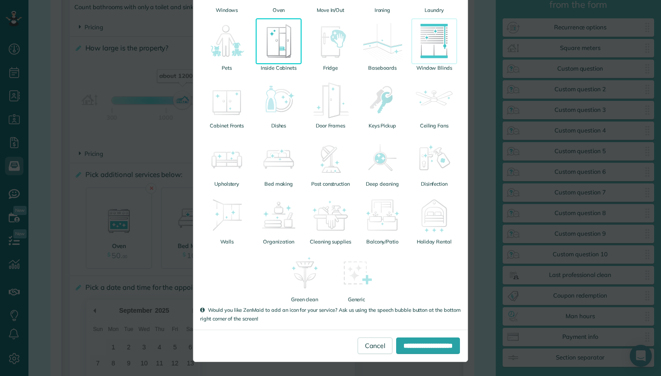
scroll to position [200, 0]
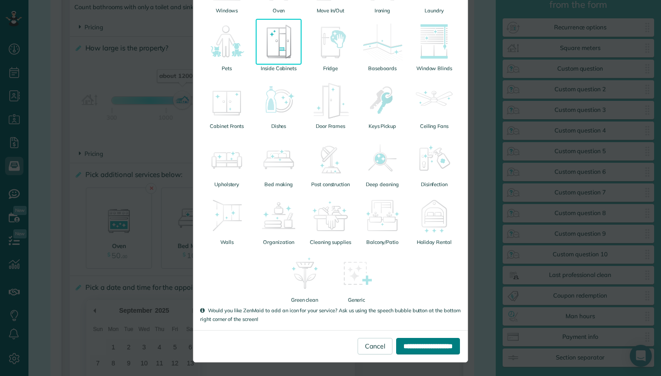
type input "****"
click at [418, 342] on input "**********" at bounding box center [428, 346] width 64 height 17
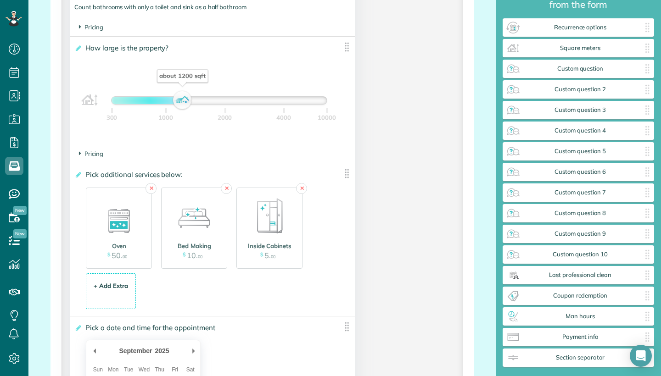
click at [106, 290] on div "+ Add Extra $ 34 . 99" at bounding box center [111, 291] width 40 height 25
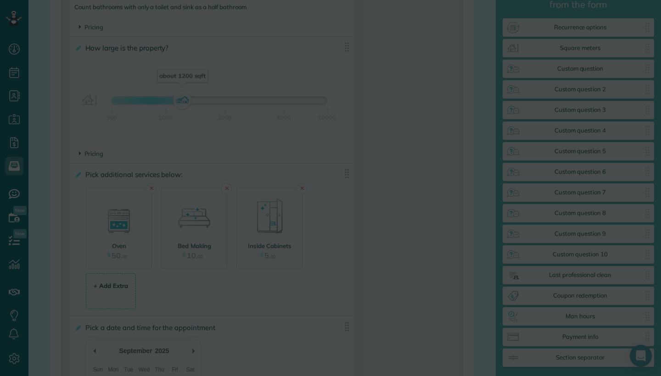
scroll to position [0, 0]
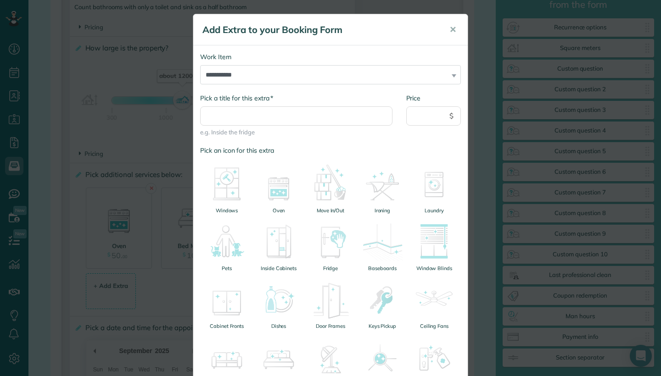
click at [161, 301] on div "**********" at bounding box center [330, 188] width 661 height 376
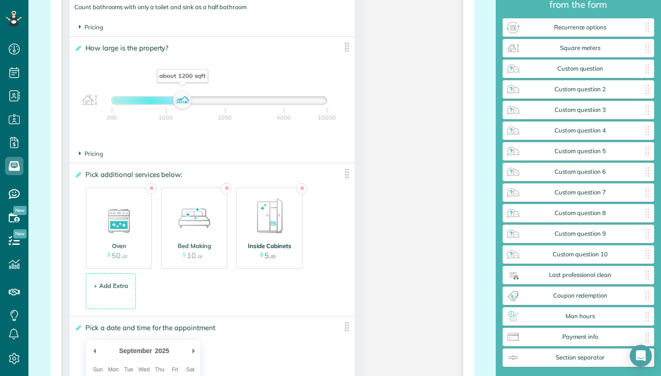
click at [262, 236] on img at bounding box center [269, 216] width 46 height 46
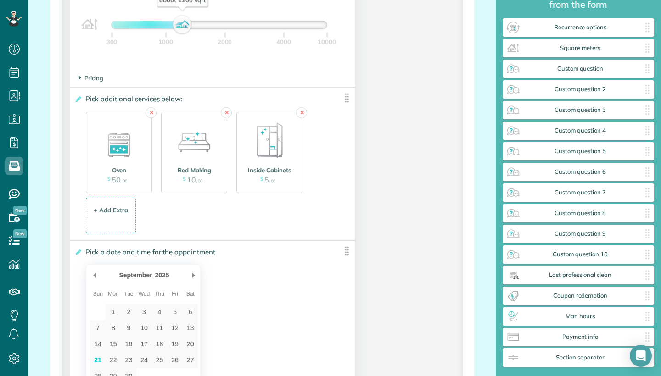
scroll to position [967, 0]
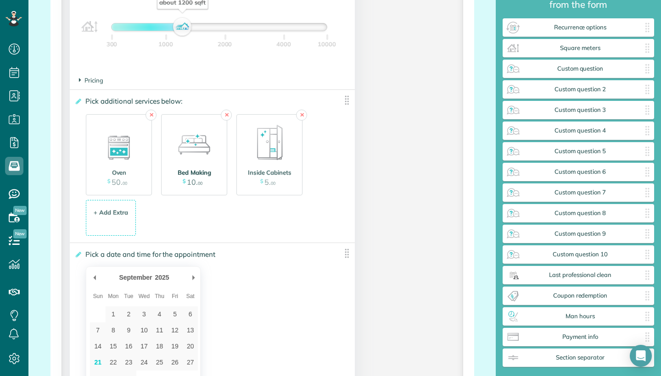
click at [188, 145] on img at bounding box center [194, 143] width 46 height 46
click at [287, 144] on img at bounding box center [269, 143] width 46 height 46
click at [195, 173] on div "Bed Making" at bounding box center [194, 172] width 50 height 9
click at [116, 214] on div "+ Add Extra" at bounding box center [111, 212] width 34 height 9
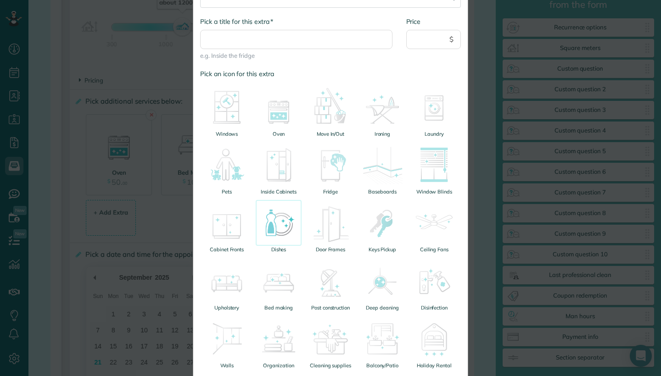
scroll to position [78, 0]
click at [239, 170] on img at bounding box center [227, 164] width 46 height 46
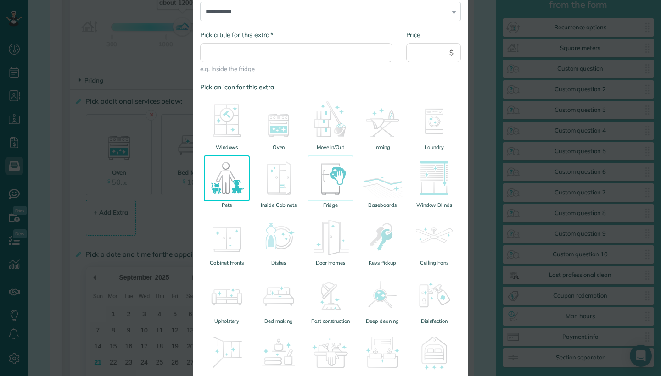
scroll to position [68, 0]
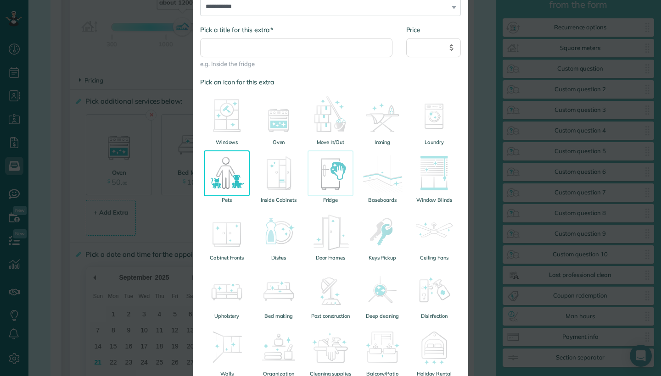
click at [338, 167] on img at bounding box center [330, 174] width 46 height 46
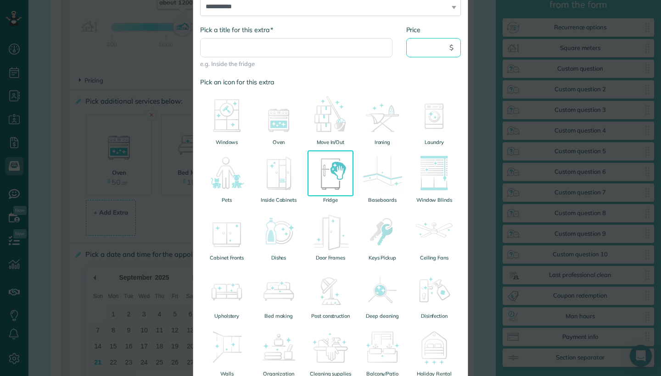
click at [418, 49] on input "Price" at bounding box center [433, 47] width 55 height 19
click at [365, 36] on div "* Pick a title for this extra e.g. Inside the fridge" at bounding box center [296, 46] width 192 height 43
click at [363, 52] on input "* Pick a title for this extra" at bounding box center [296, 47] width 192 height 19
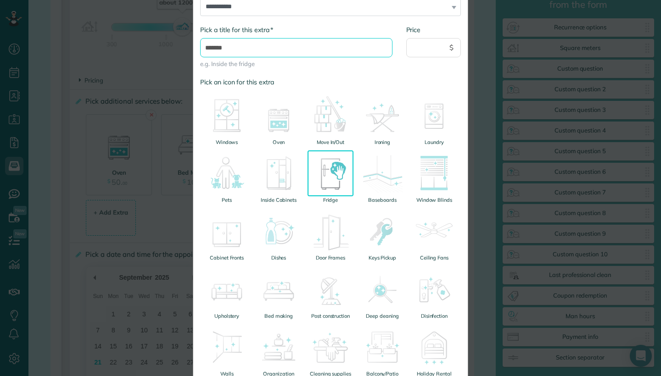
type input "******"
click at [424, 47] on input "Price" at bounding box center [433, 47] width 55 height 19
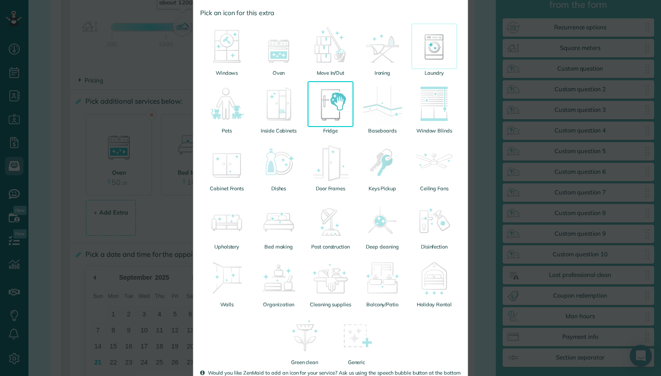
scroll to position [139, 0]
type input "**"
click at [390, 119] on img at bounding box center [382, 103] width 46 height 46
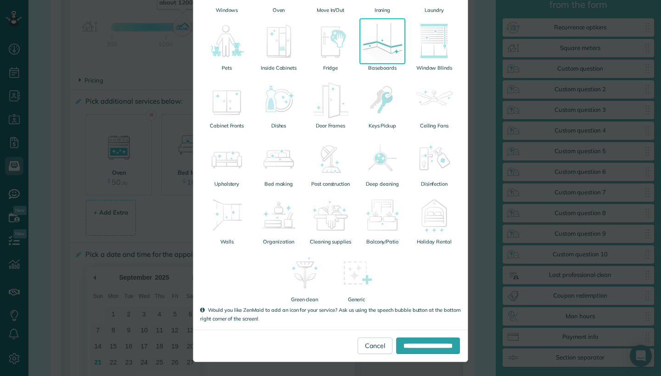
scroll to position [200, 0]
click at [340, 53] on img at bounding box center [330, 42] width 46 height 46
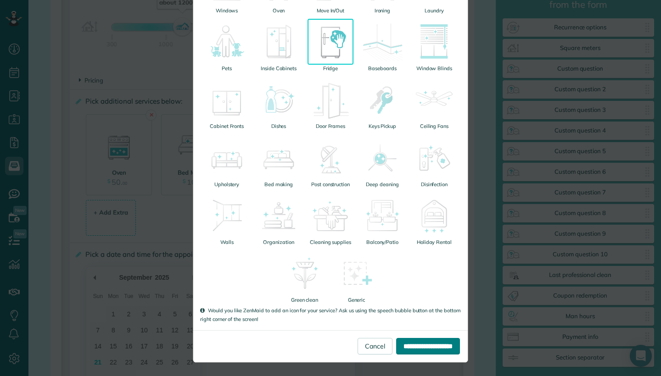
click at [422, 350] on input "**********" at bounding box center [428, 346] width 64 height 17
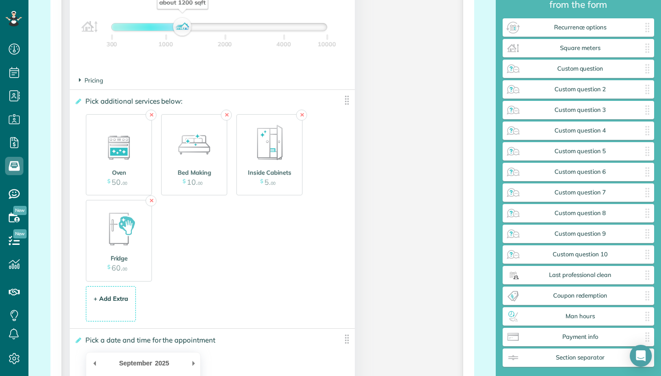
click at [102, 307] on div "+ Add Extra $ 34 . 99" at bounding box center [111, 304] width 40 height 25
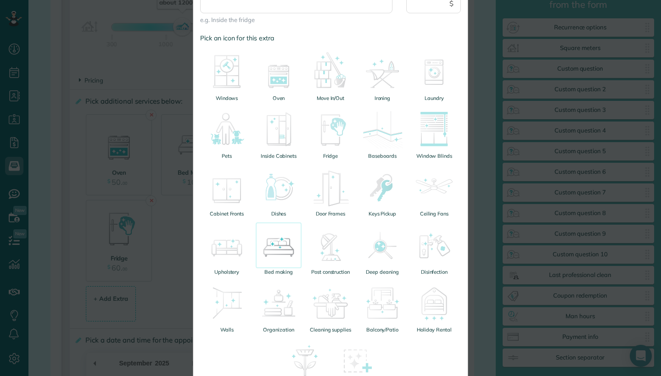
scroll to position [115, 0]
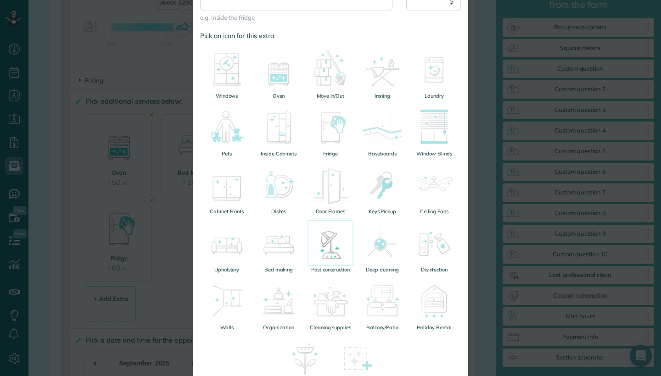
click at [324, 256] on img at bounding box center [330, 243] width 46 height 46
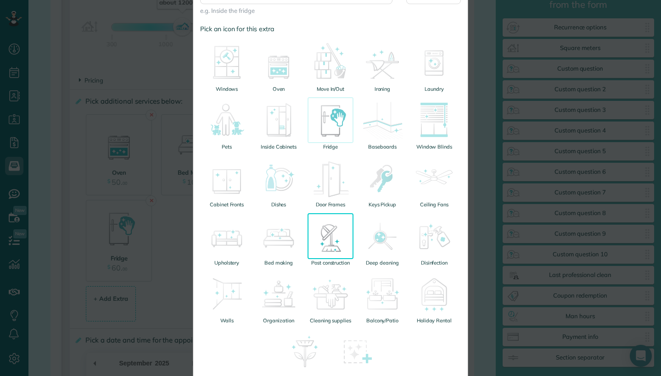
scroll to position [123, 0]
click at [433, 183] on img at bounding box center [434, 177] width 46 height 46
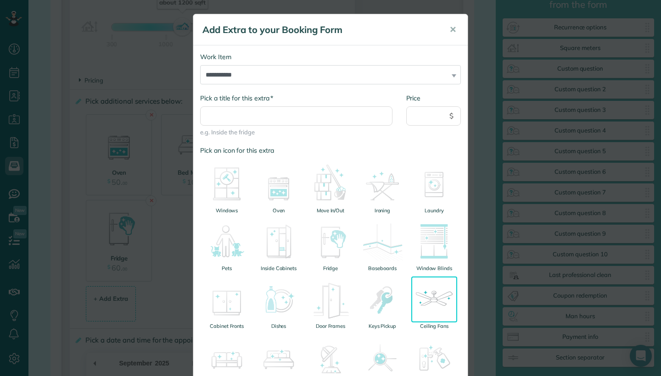
scroll to position [0, 0]
click at [323, 112] on input "* Pick a title for this extra" at bounding box center [296, 115] width 192 height 19
type input "**********"
click at [422, 114] on input "Price" at bounding box center [433, 115] width 55 height 19
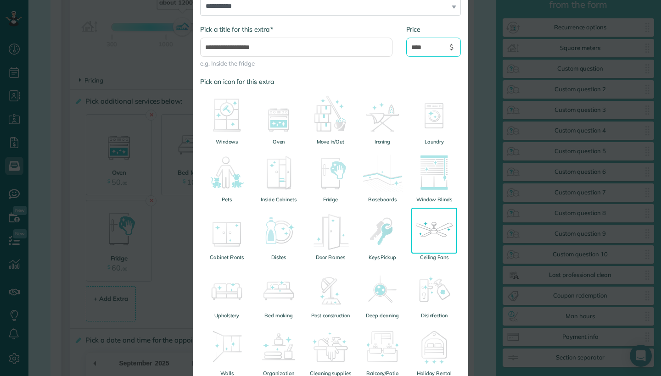
scroll to position [70, 0]
type input "****"
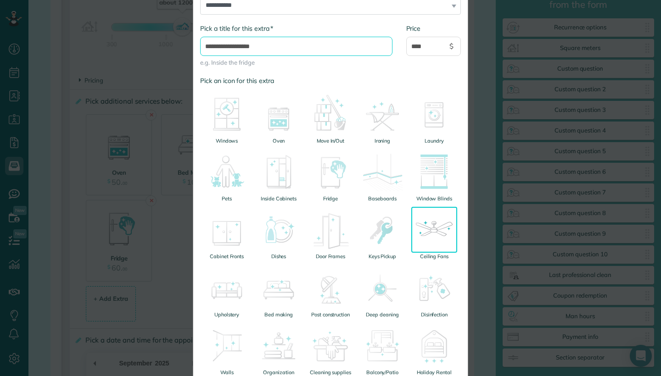
drag, startPoint x: 269, startPoint y: 47, endPoint x: 178, endPoint y: 47, distance: 91.3
click at [178, 47] on div "**********" at bounding box center [330, 188] width 661 height 376
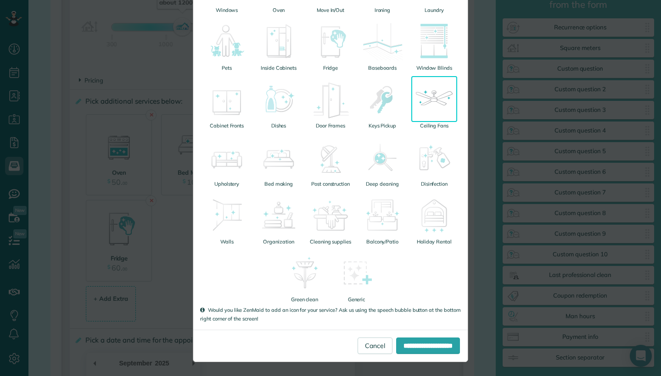
scroll to position [200, 0]
type input "**********"
click at [423, 343] on input "**********" at bounding box center [428, 346] width 64 height 17
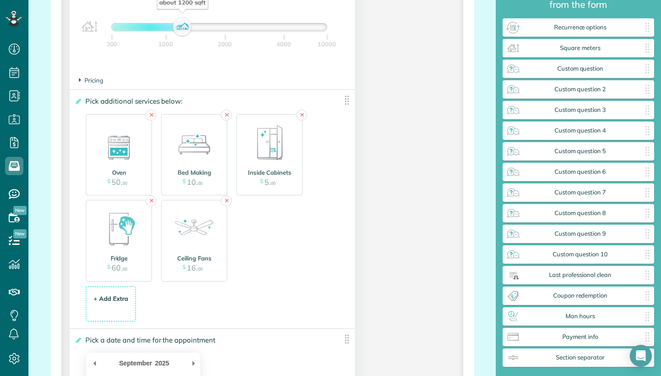
click at [117, 295] on div "+ Add Extra" at bounding box center [111, 299] width 34 height 9
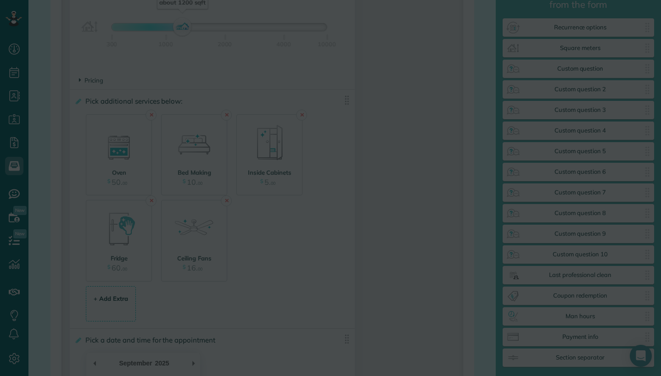
scroll to position [0, 0]
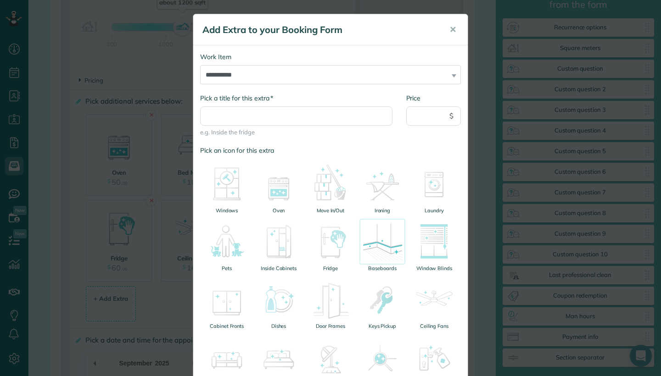
click at [379, 253] on img at bounding box center [382, 242] width 46 height 46
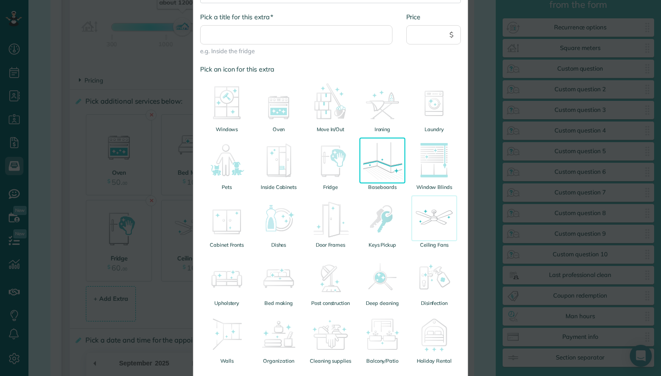
scroll to position [85, 0]
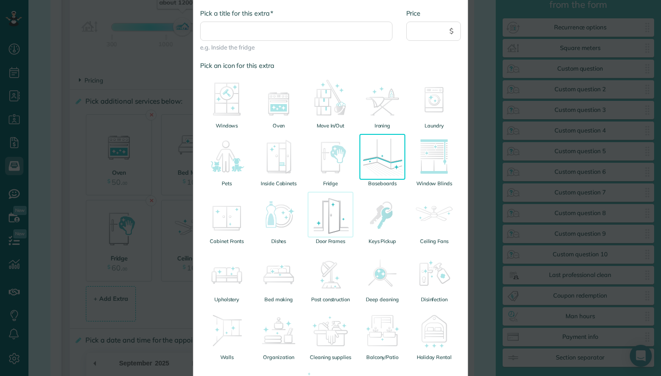
click at [332, 221] on img at bounding box center [330, 215] width 46 height 46
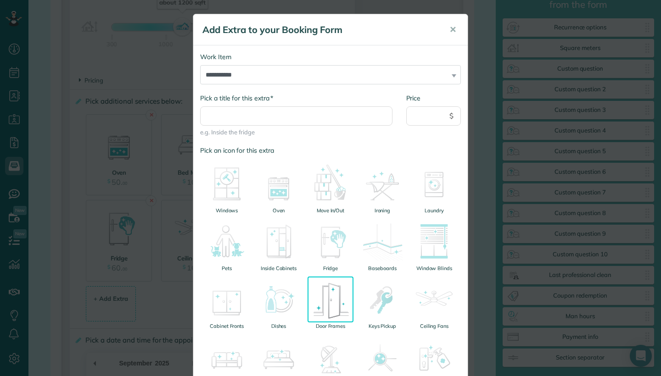
scroll to position [0, 0]
click at [329, 112] on input "* Pick a title for this extra" at bounding box center [296, 115] width 192 height 19
type input "**********"
click at [431, 123] on input "Price" at bounding box center [433, 115] width 55 height 19
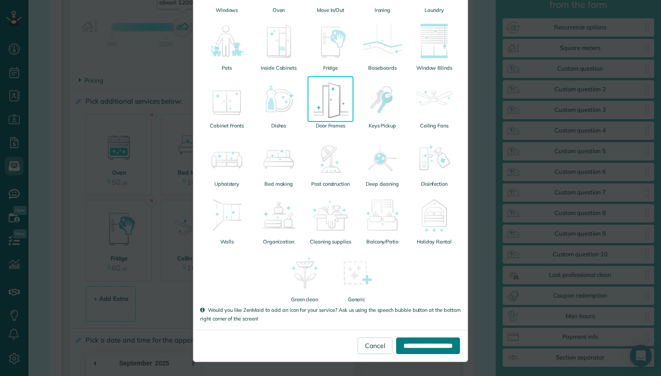
scroll to position [200, 0]
type input "****"
click at [397, 351] on input "**********" at bounding box center [428, 346] width 64 height 17
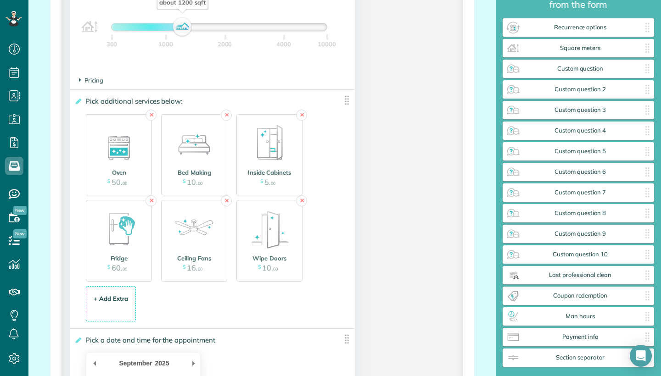
click at [103, 305] on div "+ Add Extra $ 34 . 99" at bounding box center [111, 304] width 40 height 25
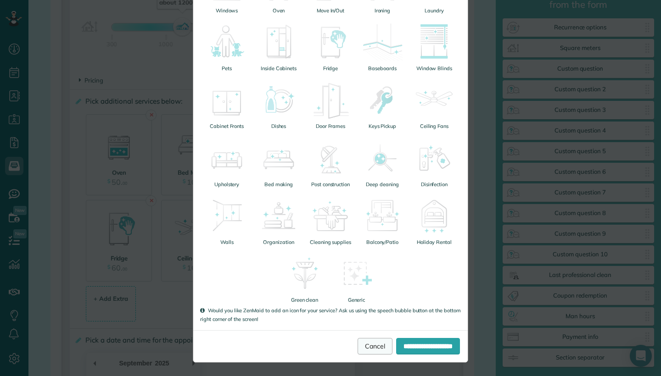
click at [357, 349] on link "Cancel" at bounding box center [374, 346] width 35 height 17
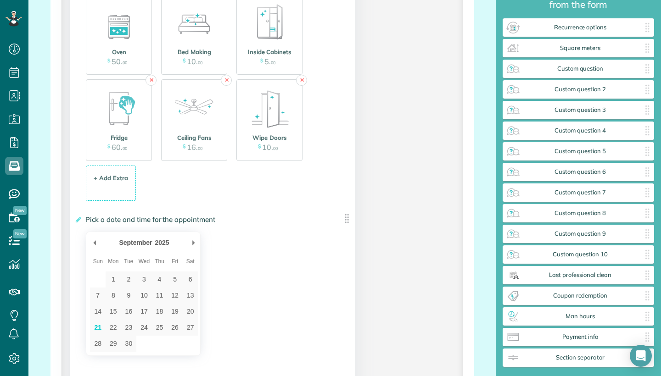
scroll to position [1101, 0]
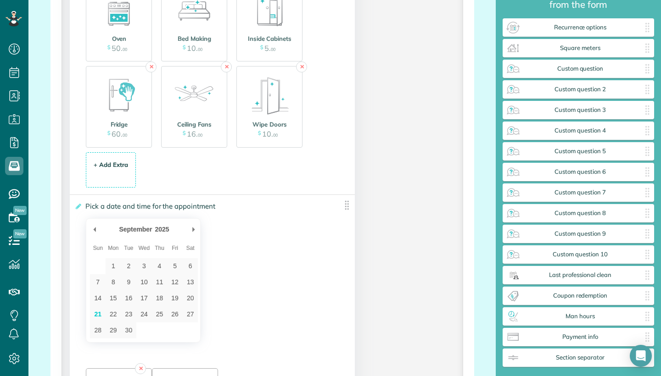
click at [134, 164] on li "+ Add Extra $ 34 . 99" at bounding box center [110, 170] width 49 height 35
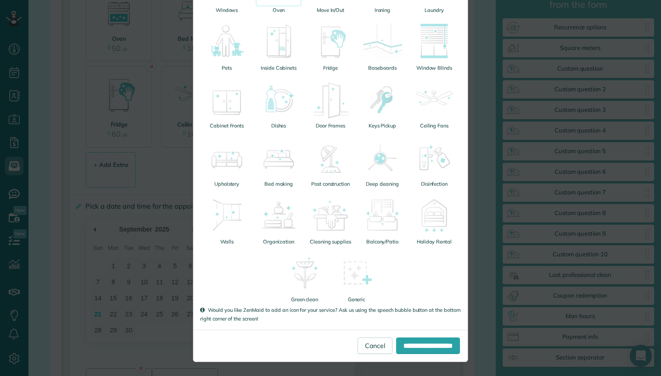
scroll to position [200, 0]
click at [361, 279] on img at bounding box center [356, 274] width 46 height 46
click at [365, 283] on img at bounding box center [356, 274] width 46 height 46
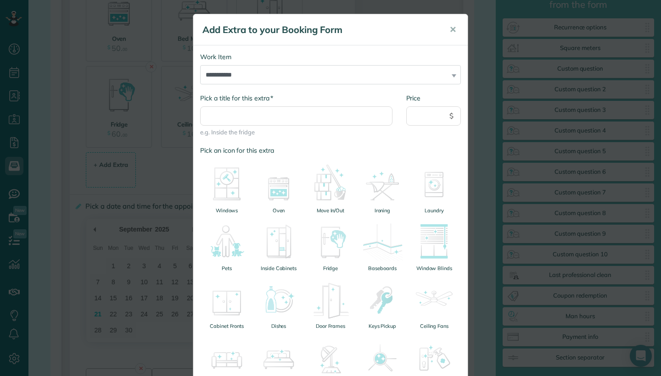
scroll to position [0, 0]
click at [281, 113] on input "* Pick a title for this extra" at bounding box center [296, 115] width 192 height 19
click at [273, 117] on input "* Pick a title for this extra" at bounding box center [296, 115] width 192 height 19
click at [455, 26] on span "✕" at bounding box center [452, 29] width 7 height 11
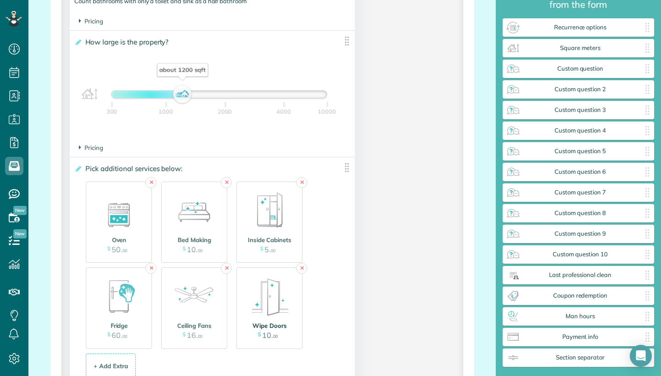
scroll to position [898, 0]
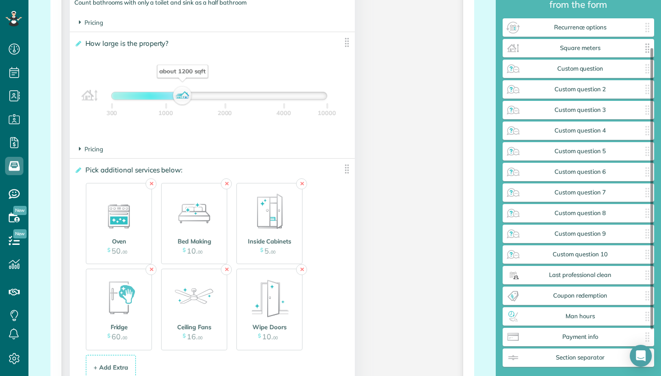
click at [583, 50] on span "Square meters" at bounding box center [579, 48] width 119 height 7
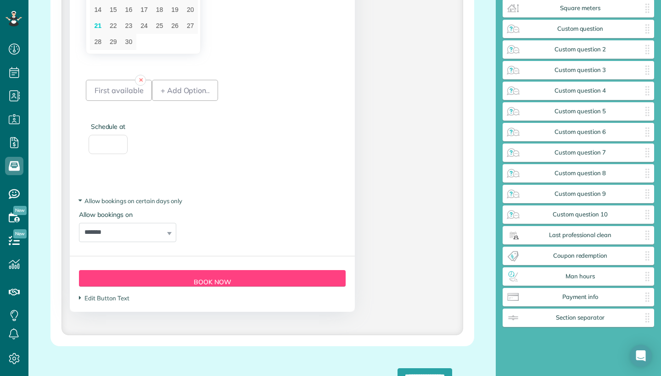
scroll to position [1377, 0]
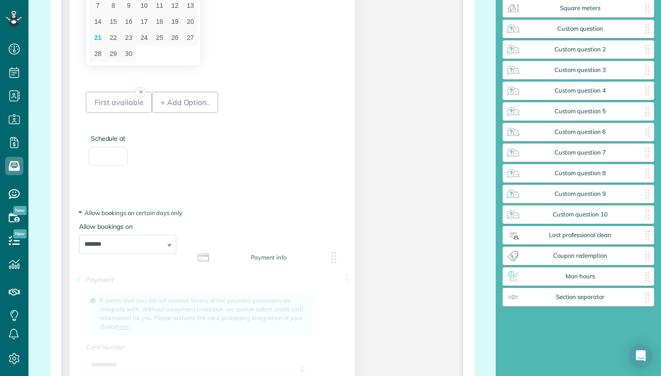
drag, startPoint x: 601, startPoint y: 302, endPoint x: 290, endPoint y: 261, distance: 313.8
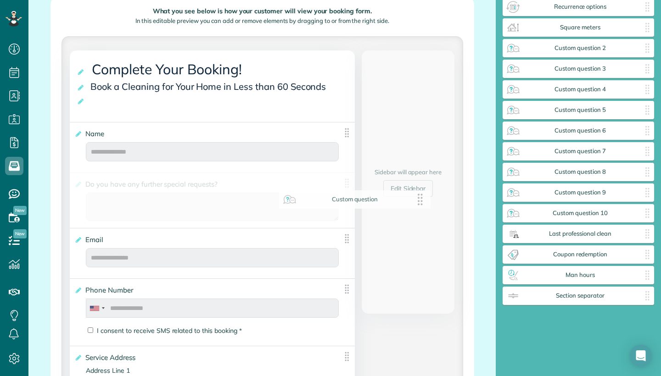
scroll to position [84, 0]
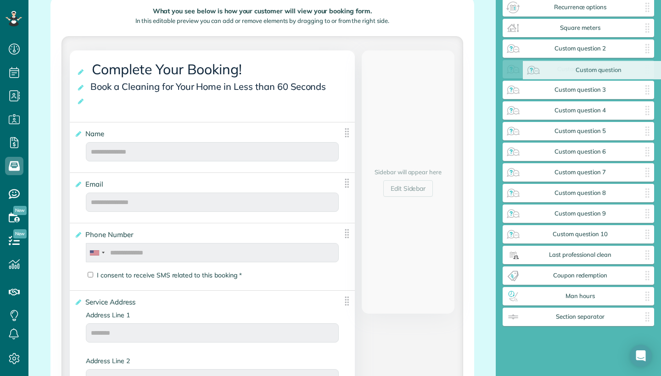
drag, startPoint x: 550, startPoint y: 29, endPoint x: 569, endPoint y: 69, distance: 44.3
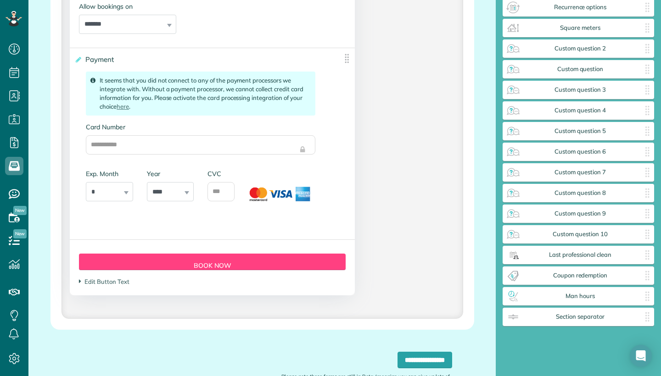
scroll to position [1599, 0]
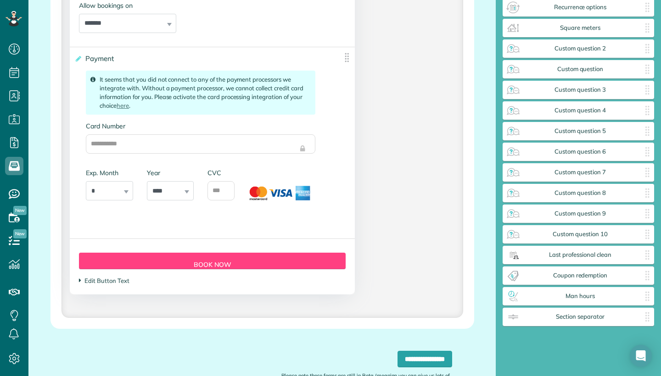
click at [123, 277] on span "Edit Button Text" at bounding box center [104, 280] width 50 height 7
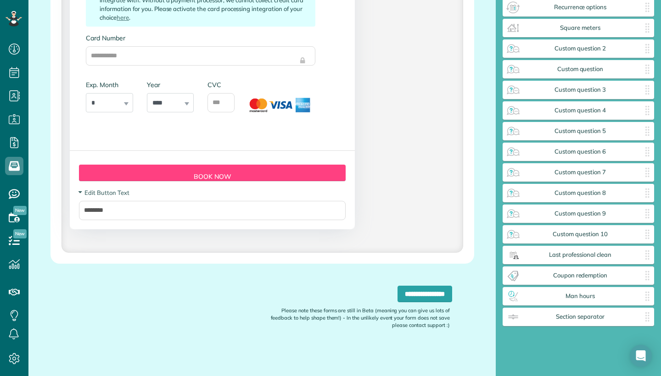
scroll to position [1686, 0]
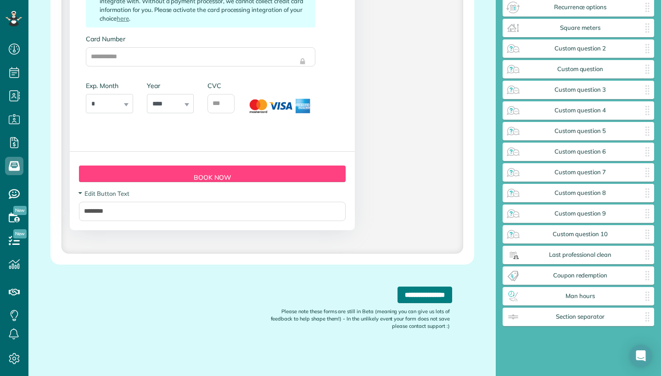
click at [412, 287] on input "**********" at bounding box center [424, 295] width 55 height 17
